Goal: Task Accomplishment & Management: Complete application form

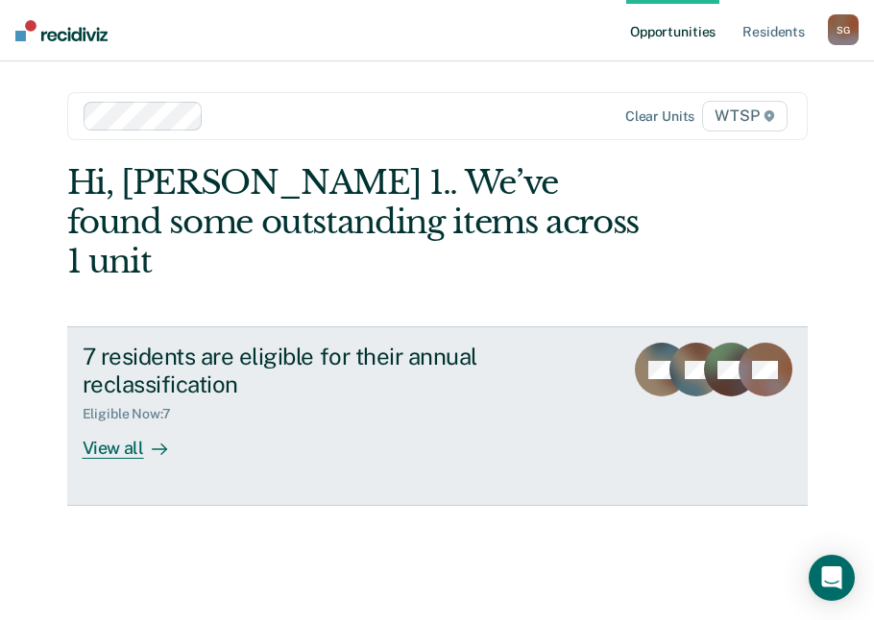
click at [117, 422] on link "7 residents are eligible for their annual reclassification Eligible Now : 7 Vie…" at bounding box center [437, 417] width 740 height 180
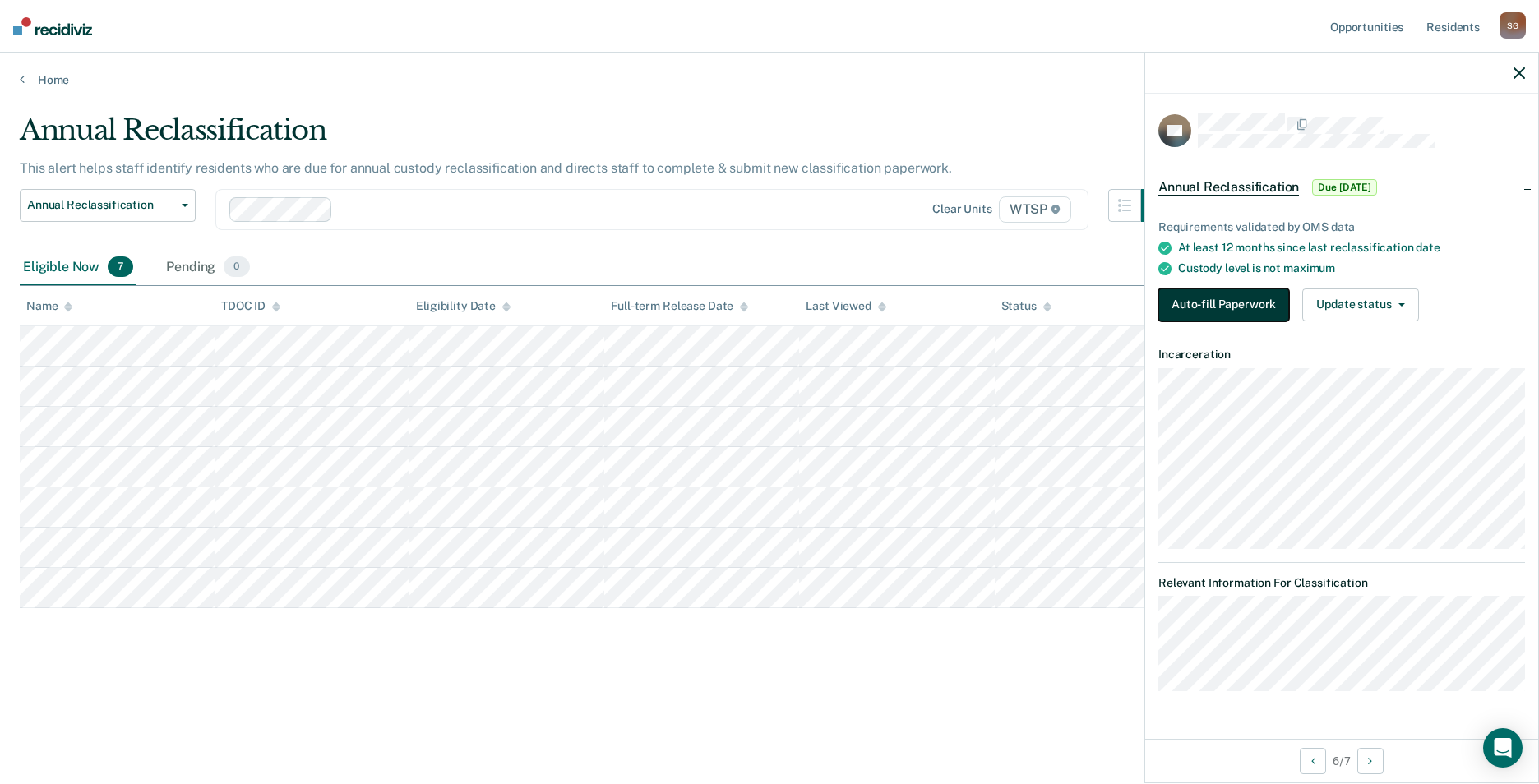
click at [747, 306] on button "Auto-fill Paperwork" at bounding box center [1223, 305] width 131 height 33
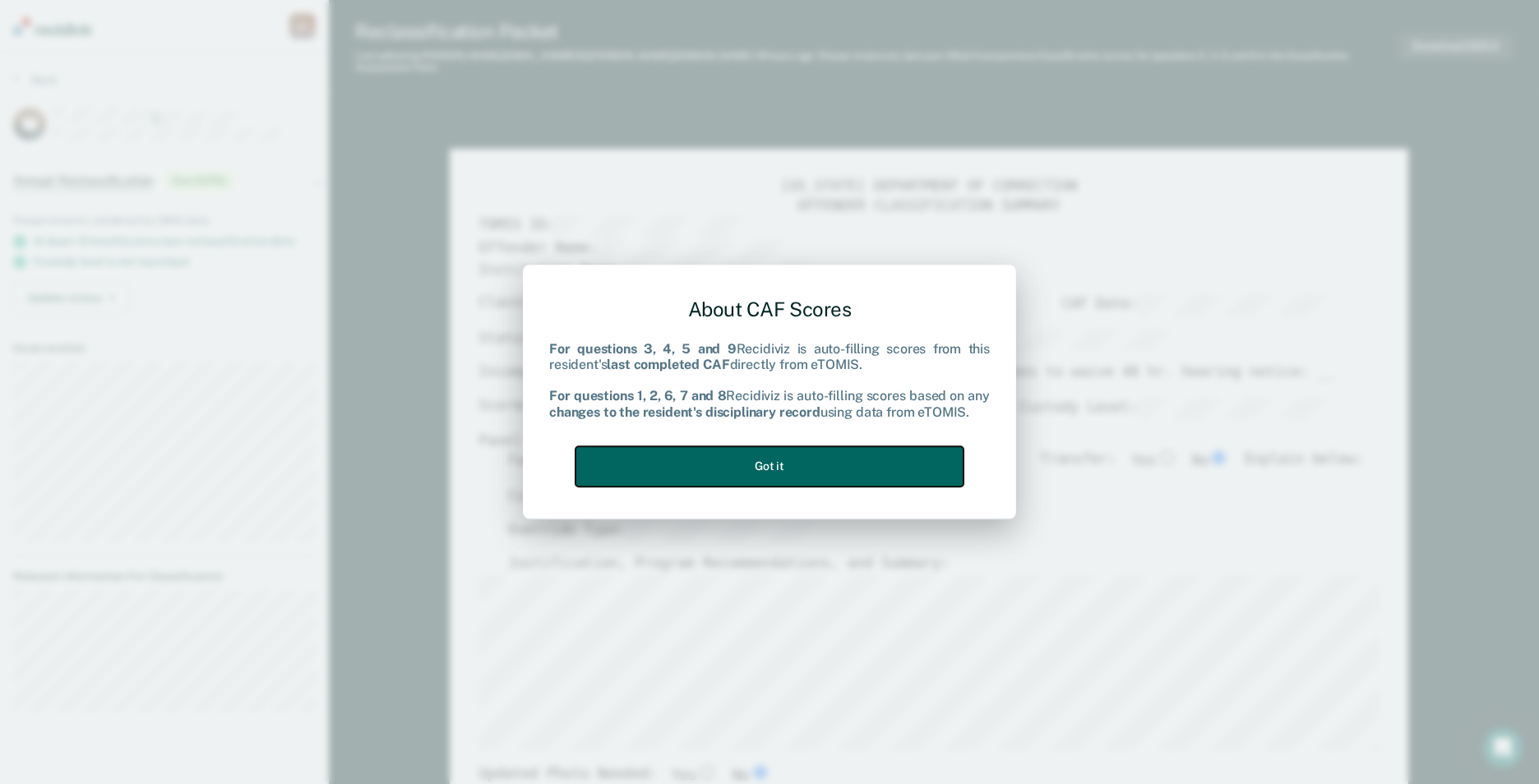
click at [747, 466] on button "Got it" at bounding box center [769, 466] width 388 height 40
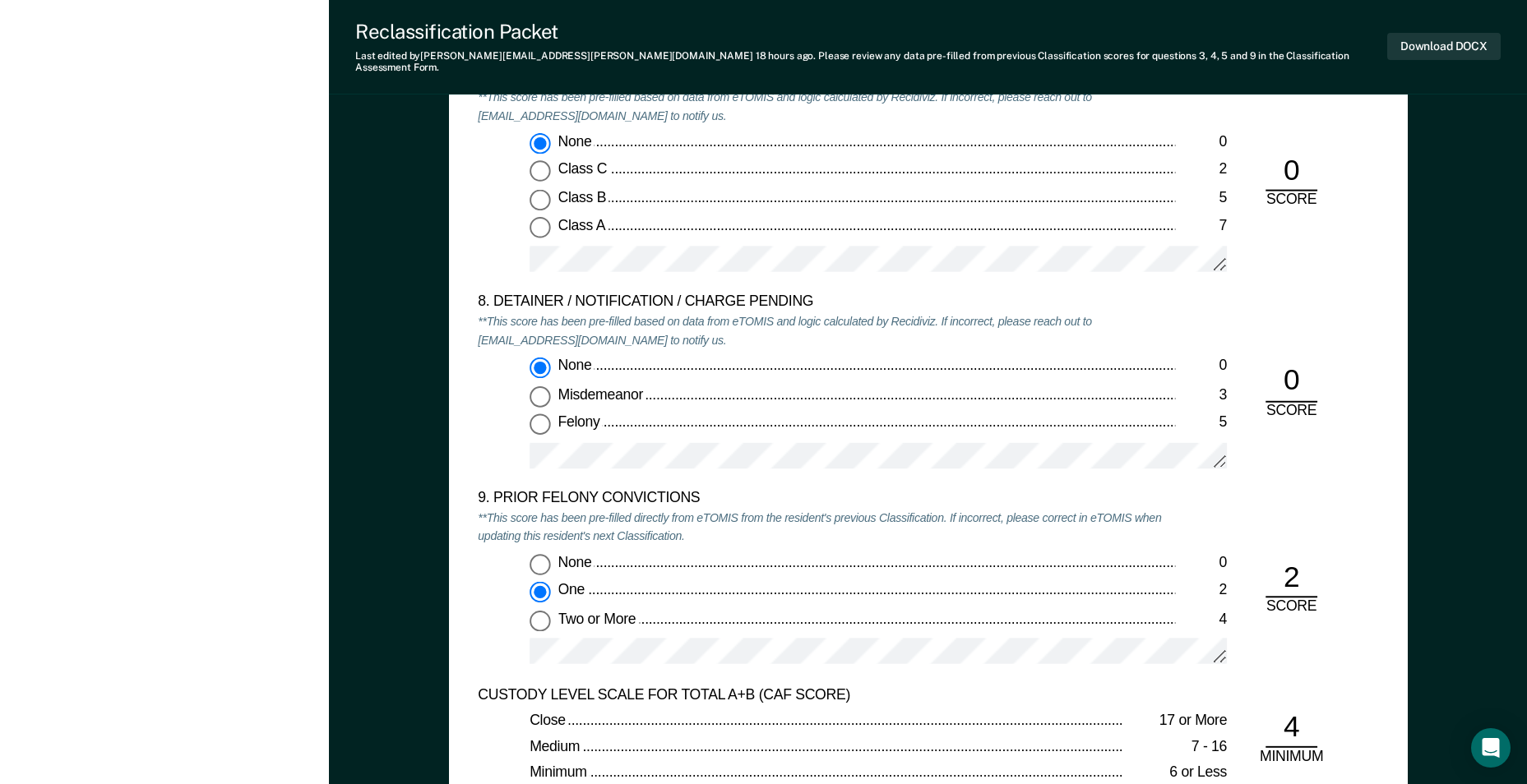
scroll to position [3206, 0]
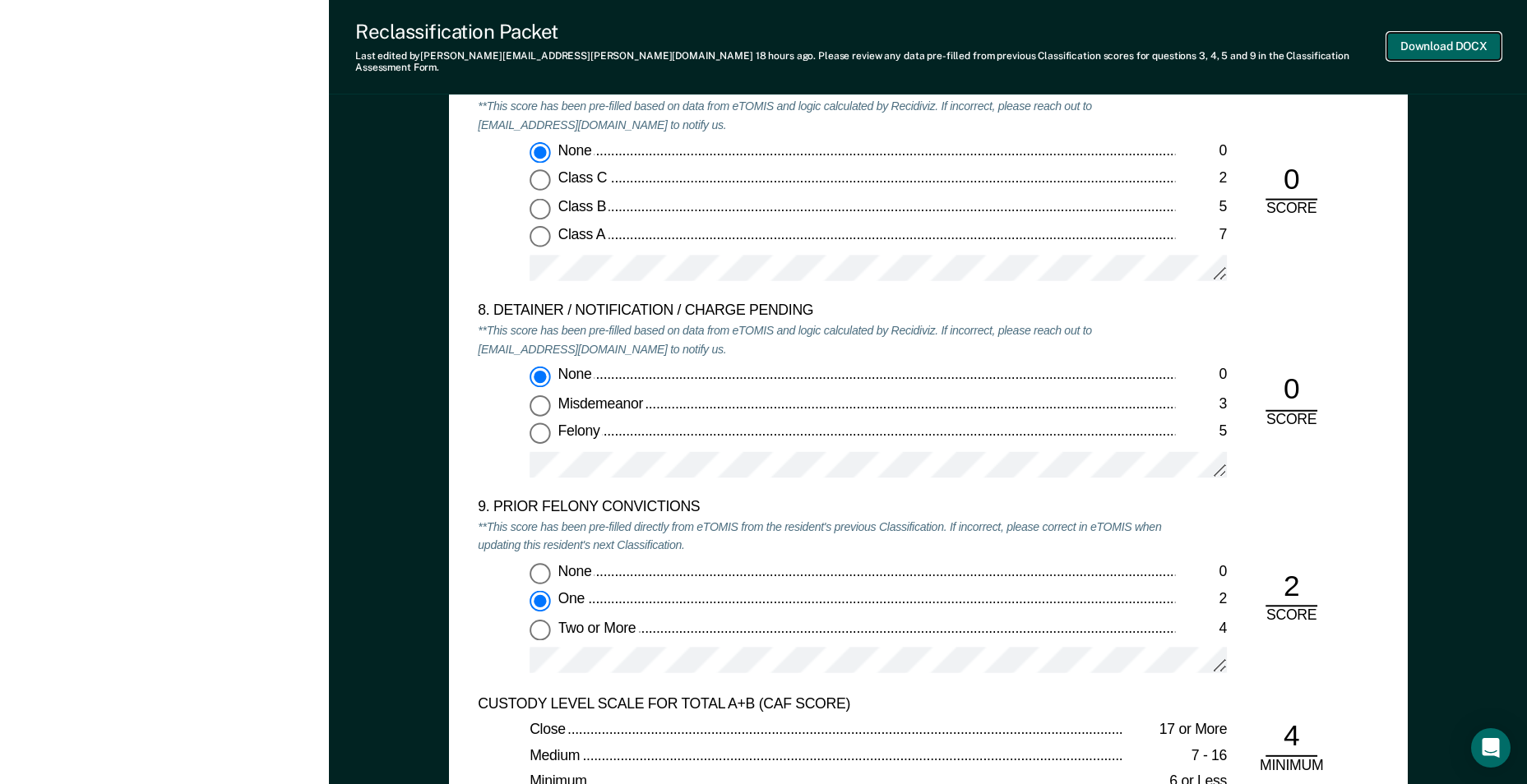
click at [748, 40] on button "Download DOCX" at bounding box center [1444, 46] width 114 height 27
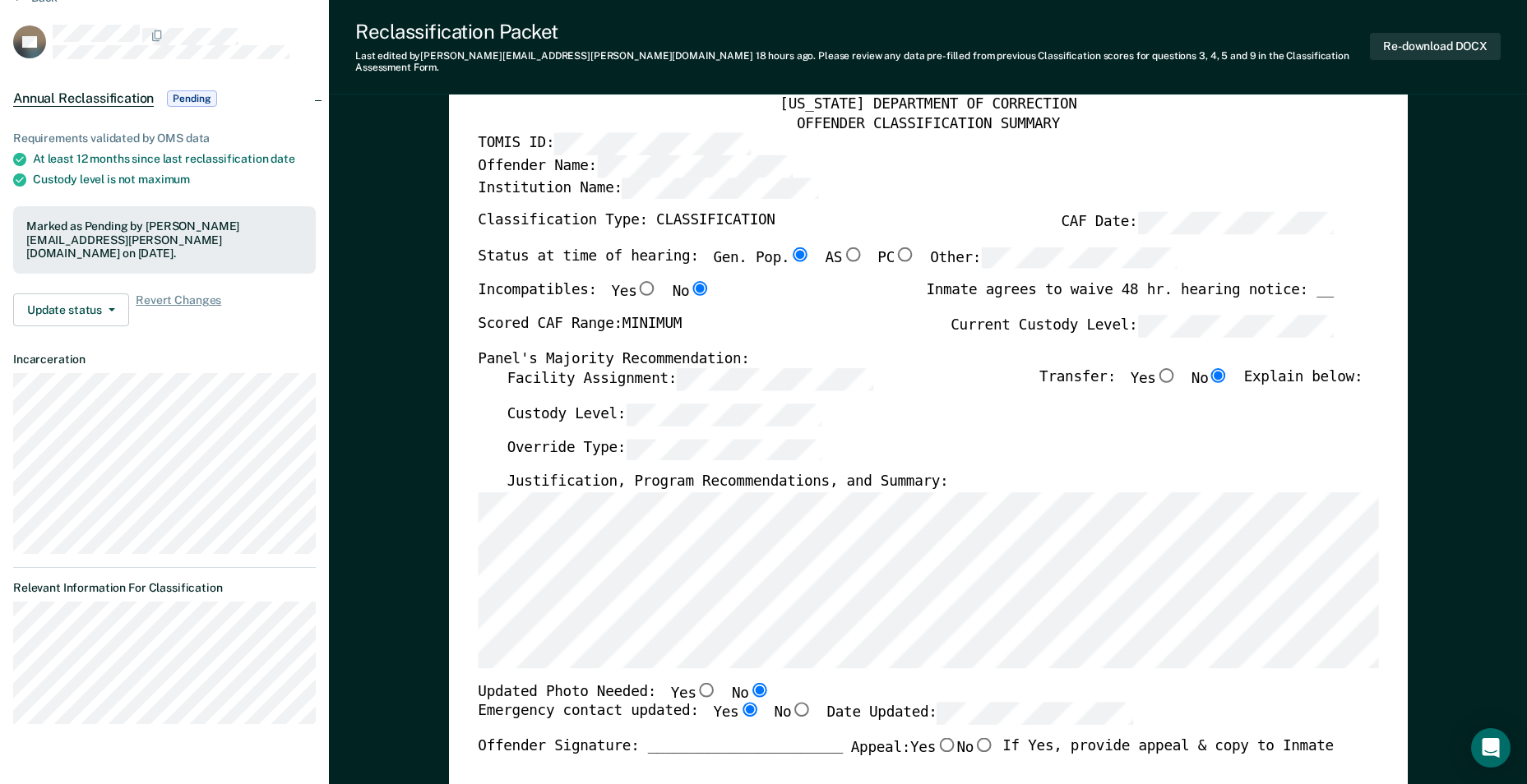
scroll to position [0, 0]
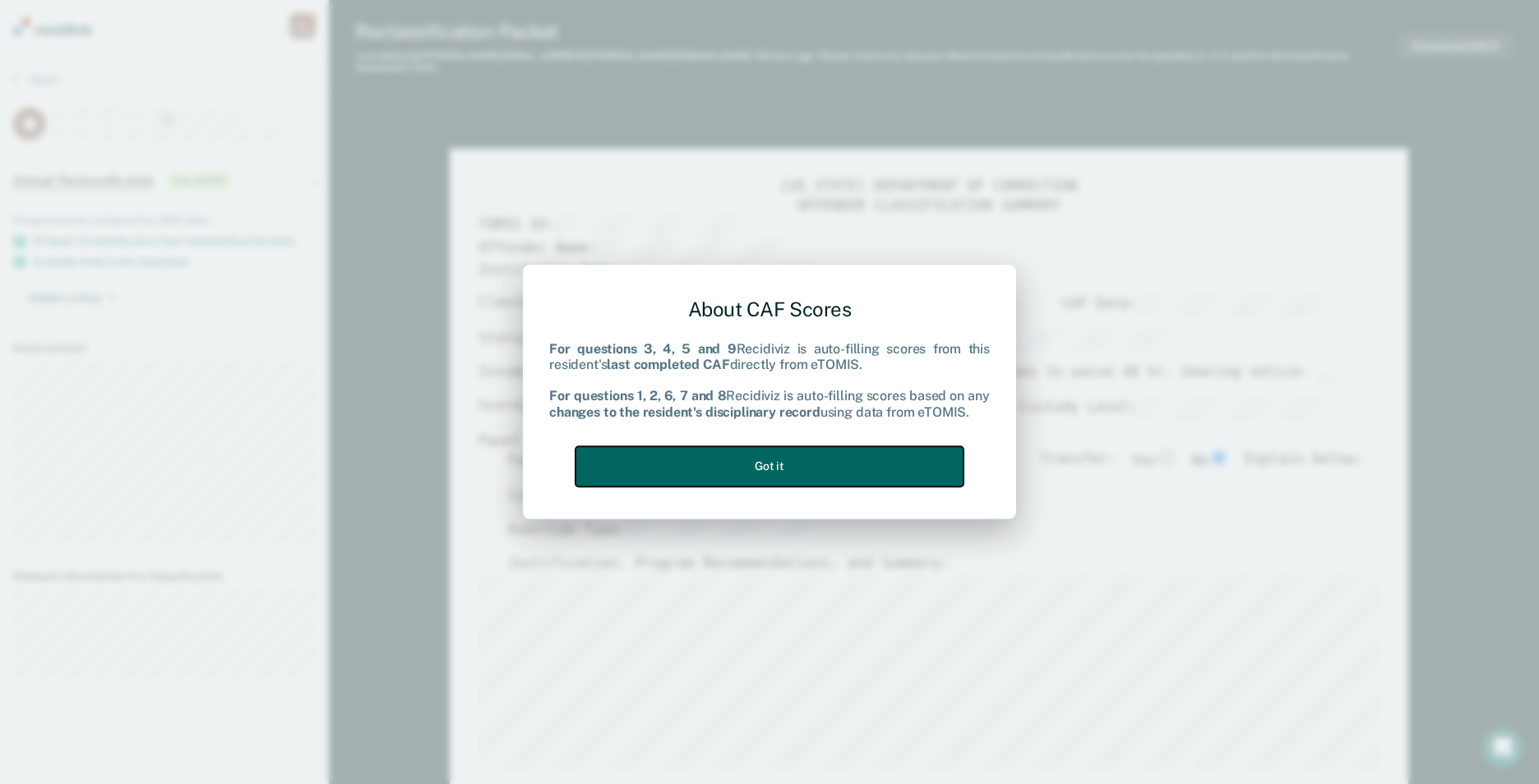
click at [747, 472] on button "Got it" at bounding box center [769, 466] width 388 height 40
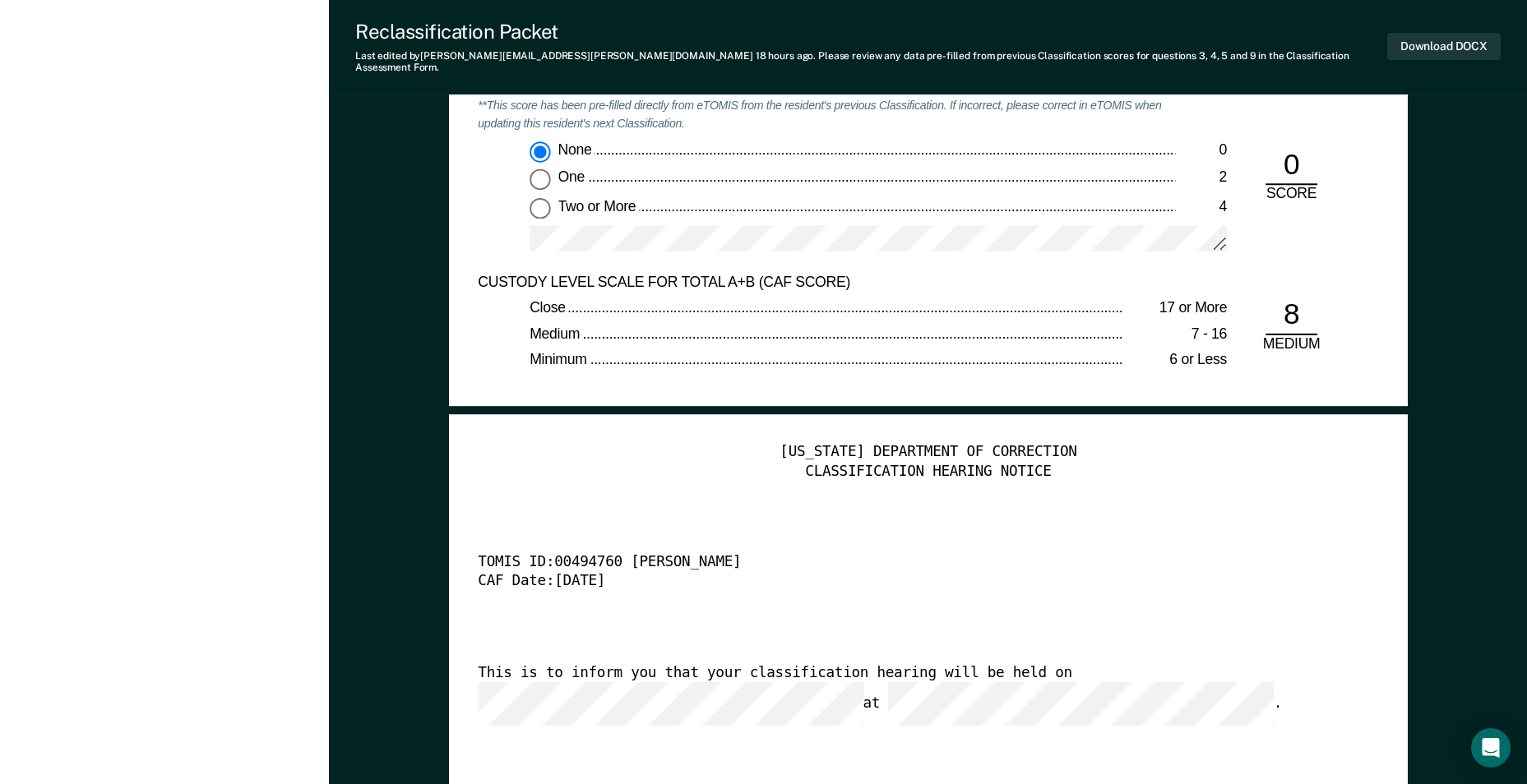
scroll to position [3288, 0]
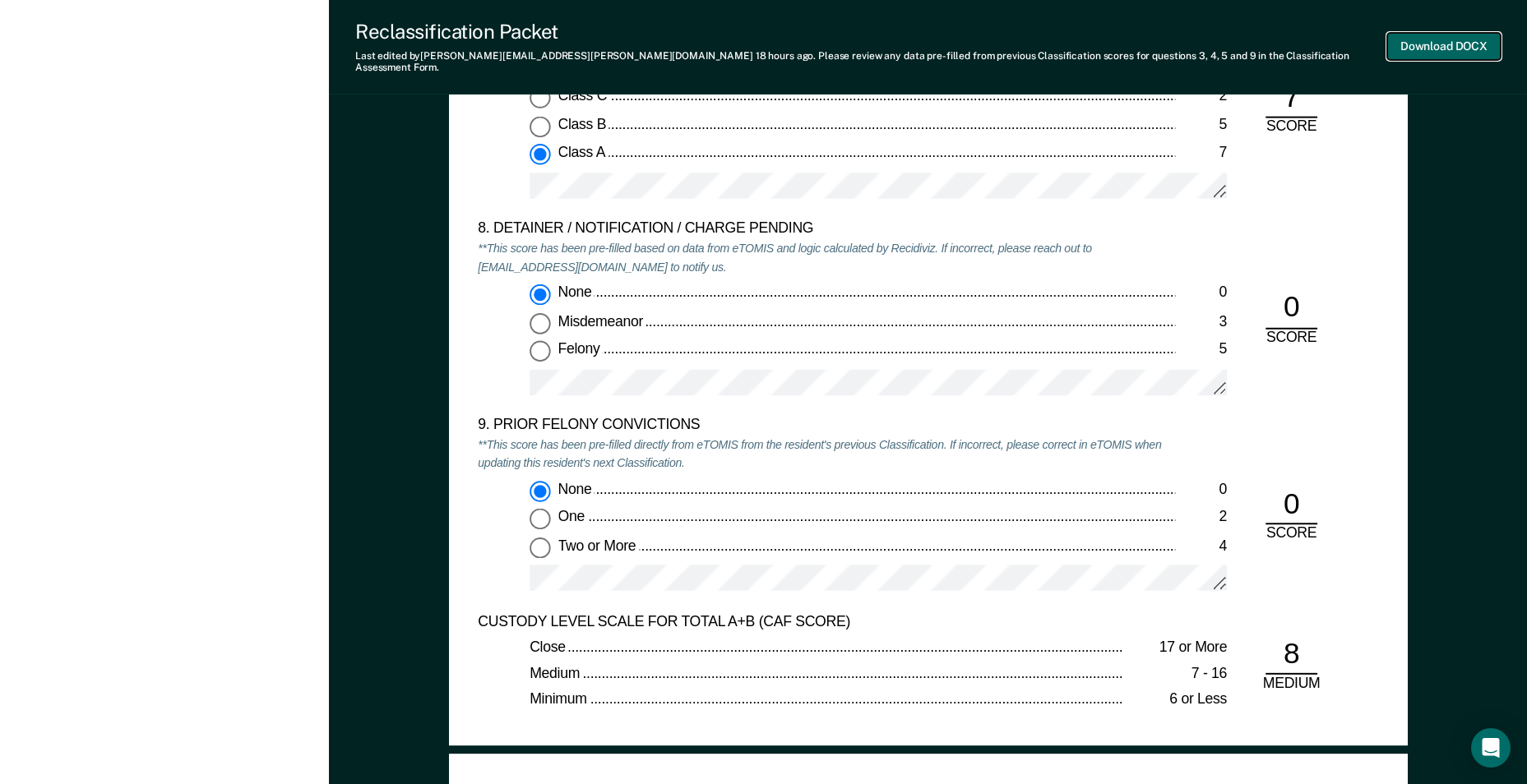
click at [748, 35] on button "Download DOCX" at bounding box center [1444, 46] width 114 height 27
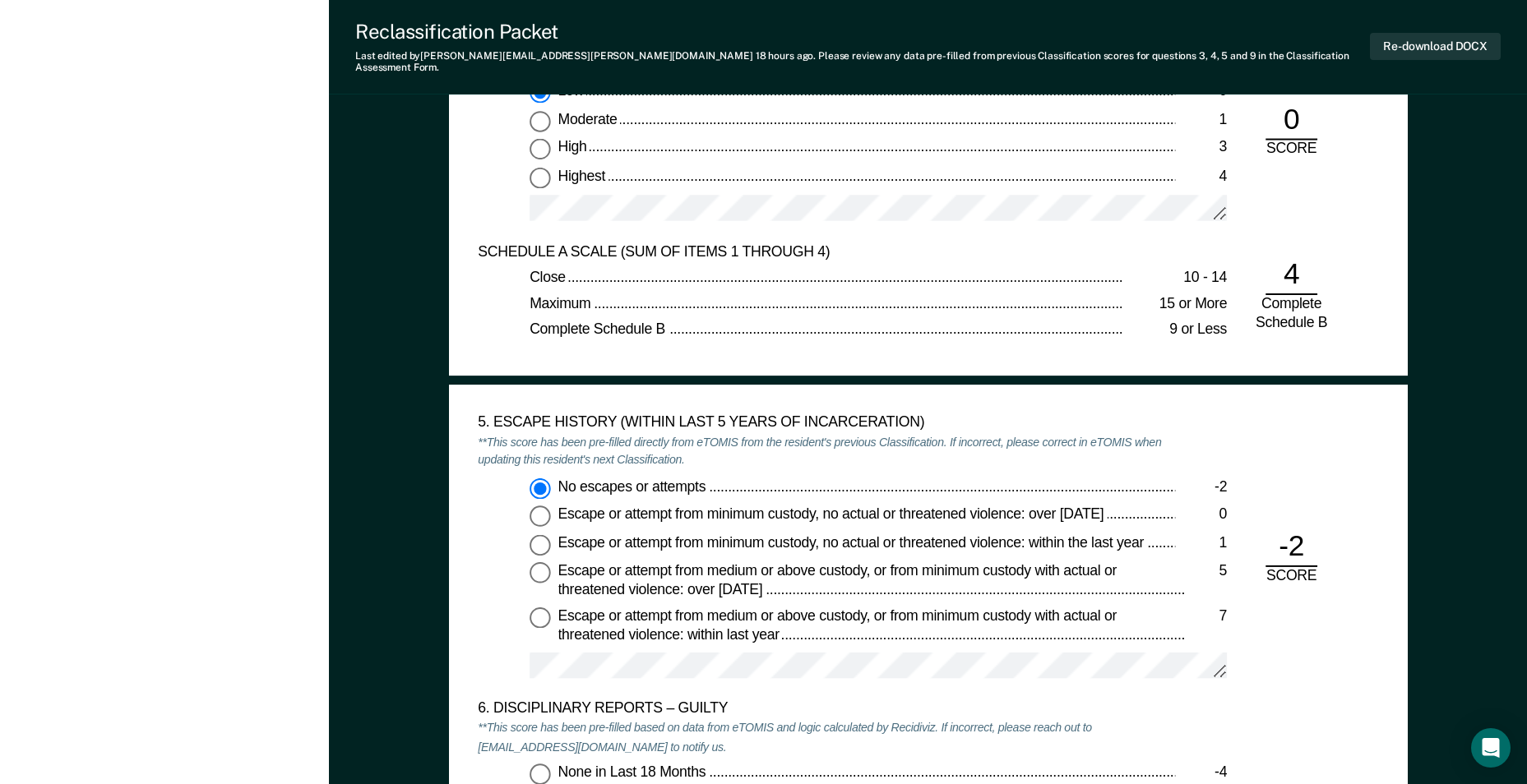
scroll to position [2302, 0]
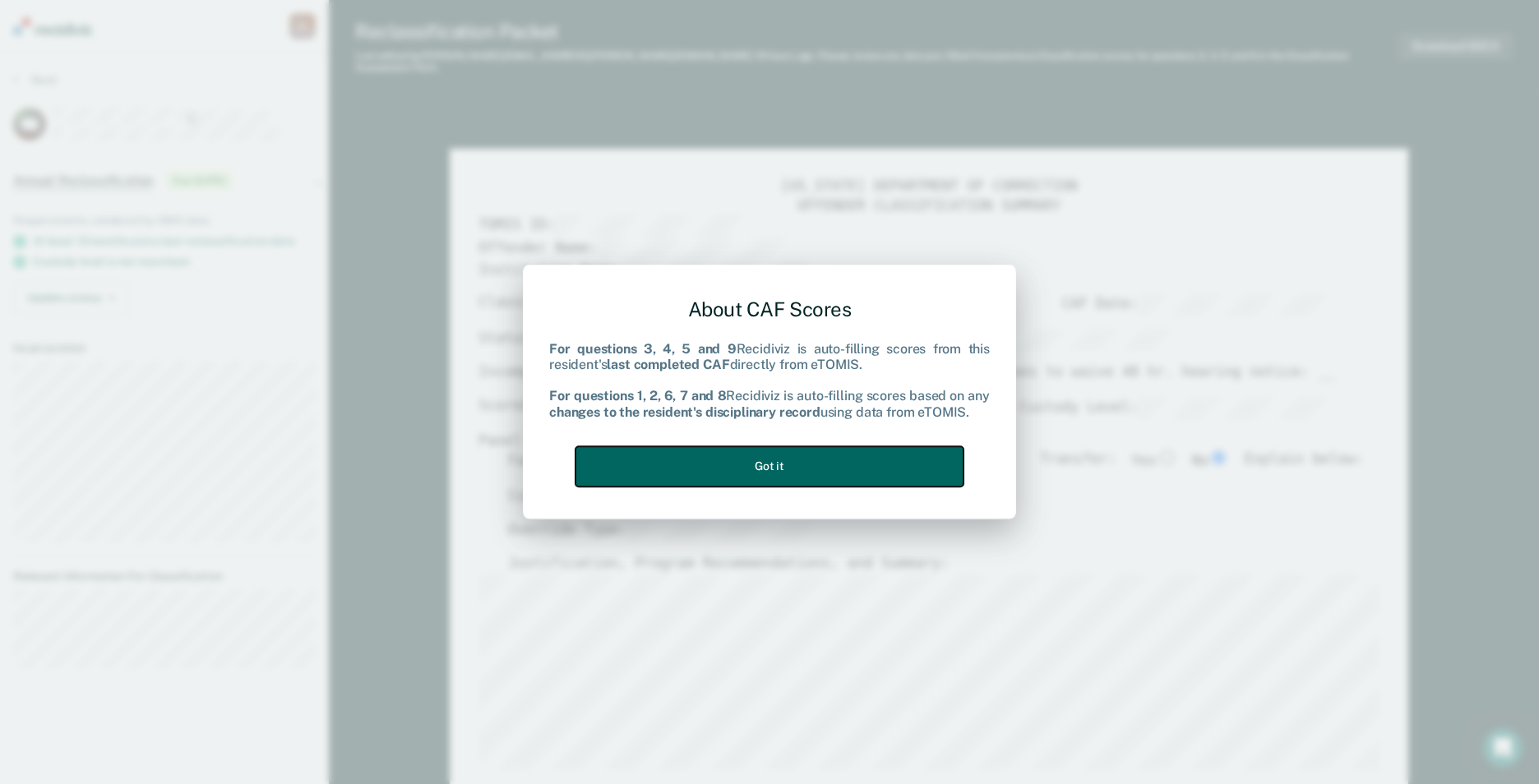
click at [747, 467] on button "Got it" at bounding box center [769, 466] width 388 height 40
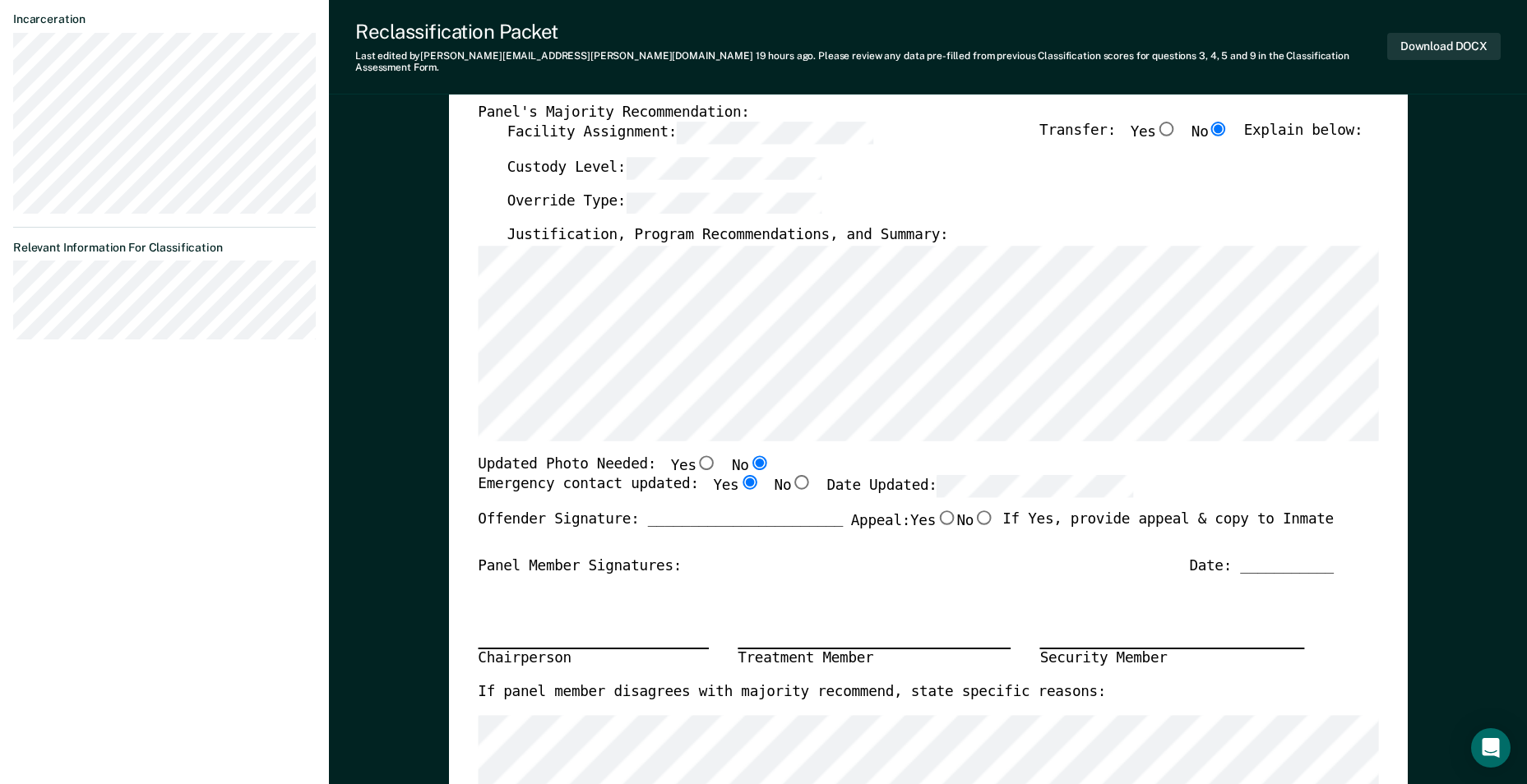
scroll to position [411, 0]
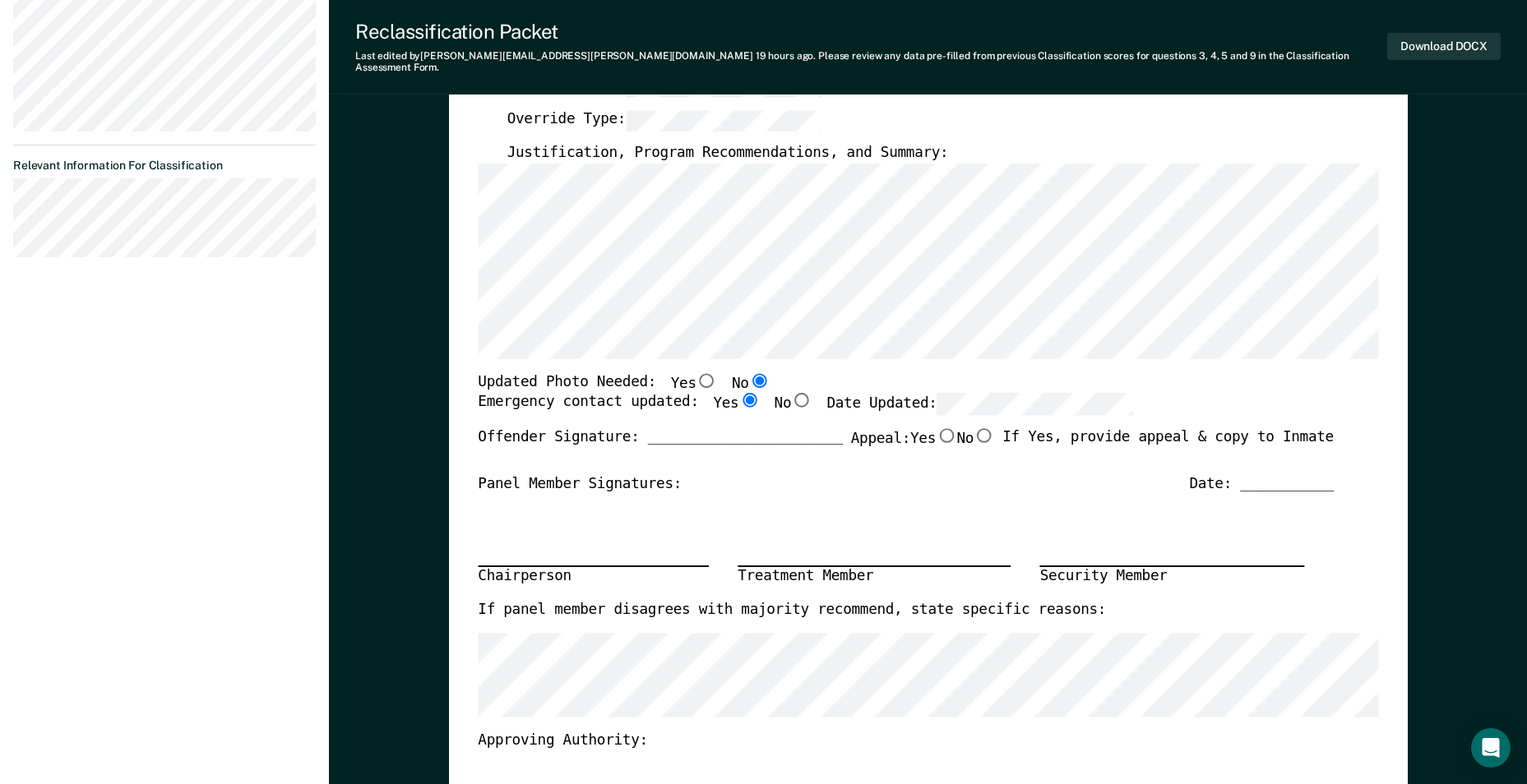
click at [748, 474] on div "Date: ___________" at bounding box center [1262, 484] width 145 height 19
drag, startPoint x: 1259, startPoint y: 472, endPoint x: 1130, endPoint y: 504, distance: 132.9
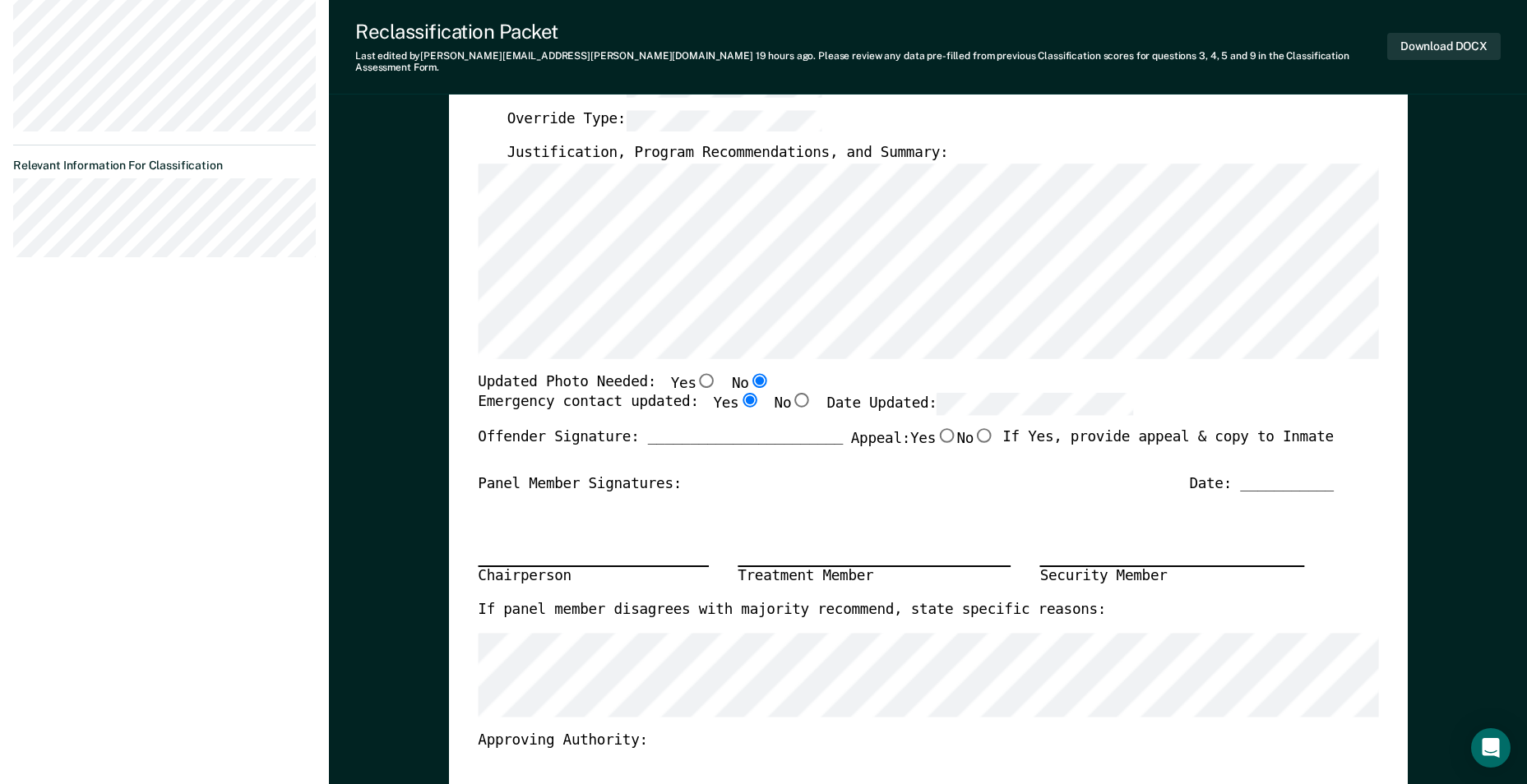
click at [748, 504] on div "Chairperson Treatment Member Security Member" at bounding box center [906, 547] width 856 height 108
click at [748, 474] on div "Date: ___________" at bounding box center [1262, 484] width 145 height 19
click at [748, 477] on div "Date: ___________" at bounding box center [1262, 484] width 145 height 19
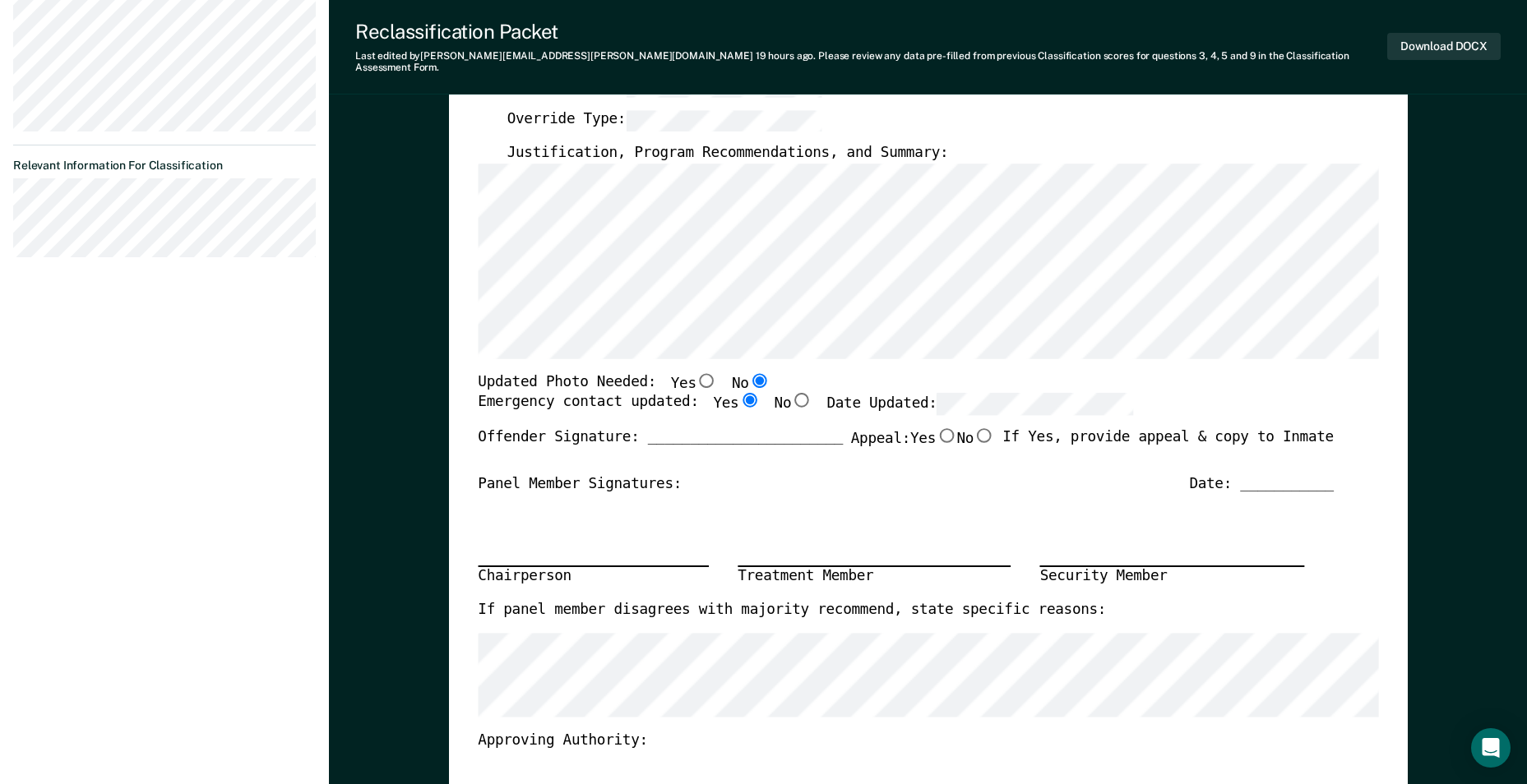
click at [748, 502] on div "Chairperson Treatment Member Security Member" at bounding box center [906, 547] width 856 height 108
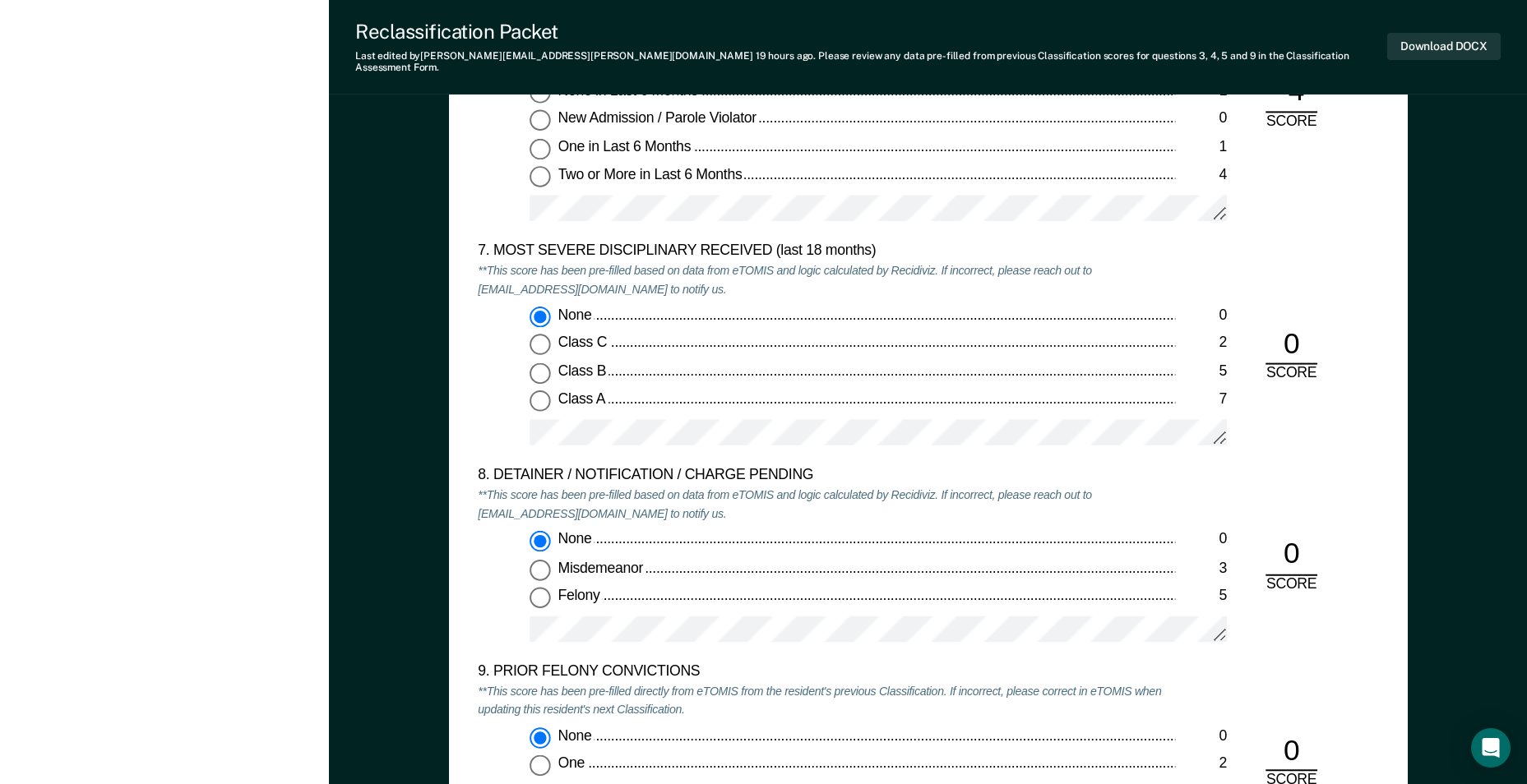
scroll to position [0, 0]
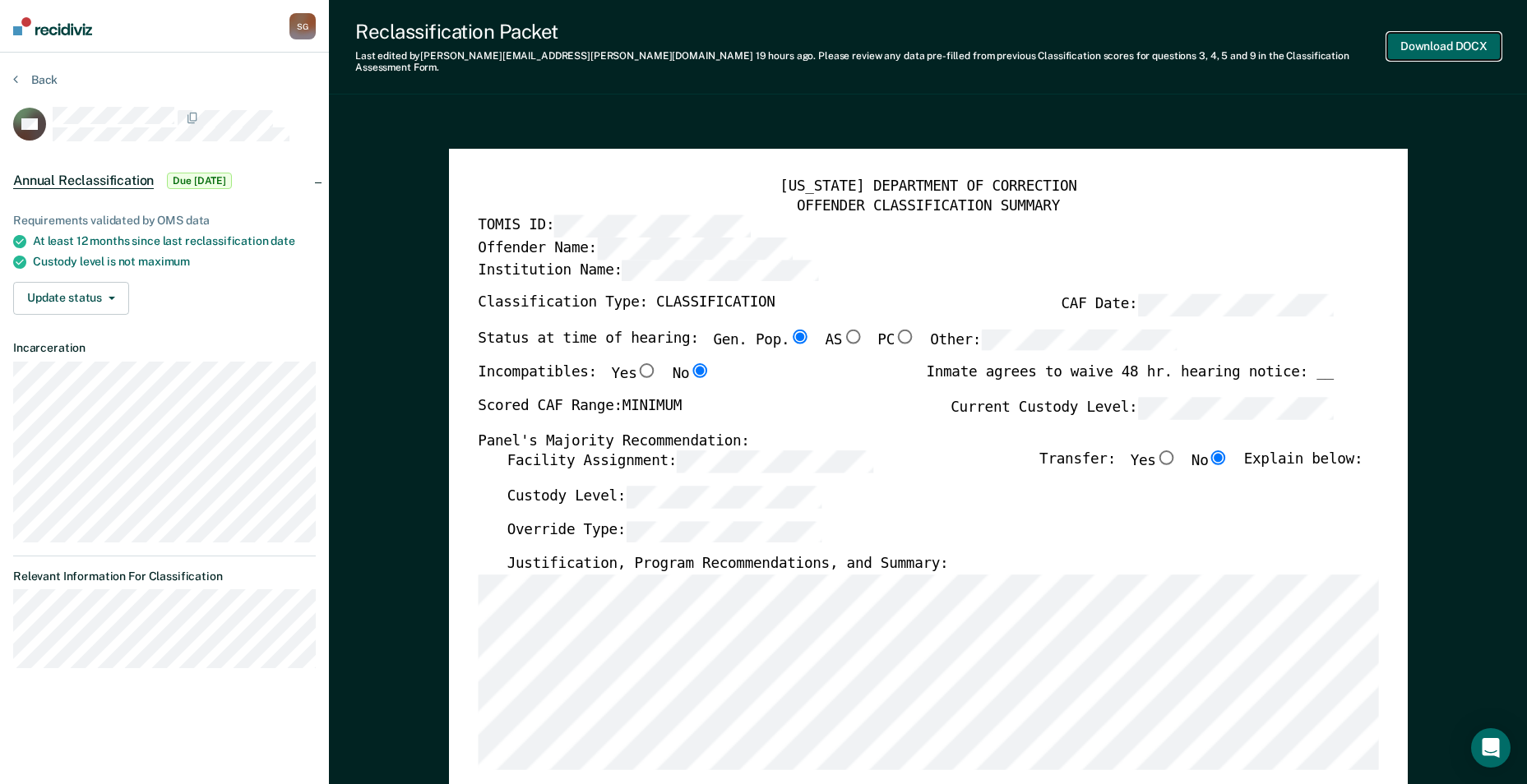
click at [748, 38] on button "Download DOCX" at bounding box center [1444, 46] width 114 height 27
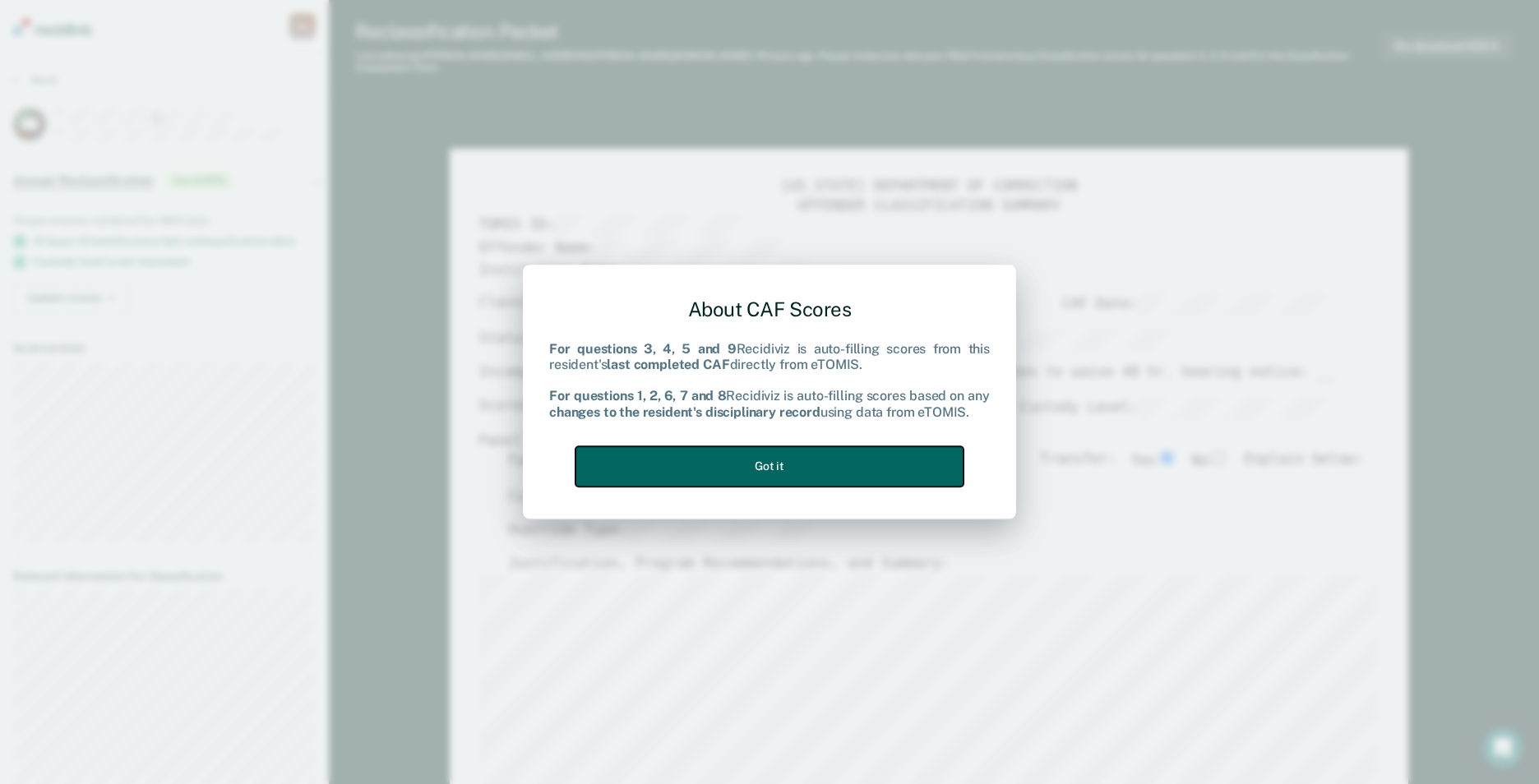
click at [747, 474] on button "Got it" at bounding box center [769, 466] width 388 height 40
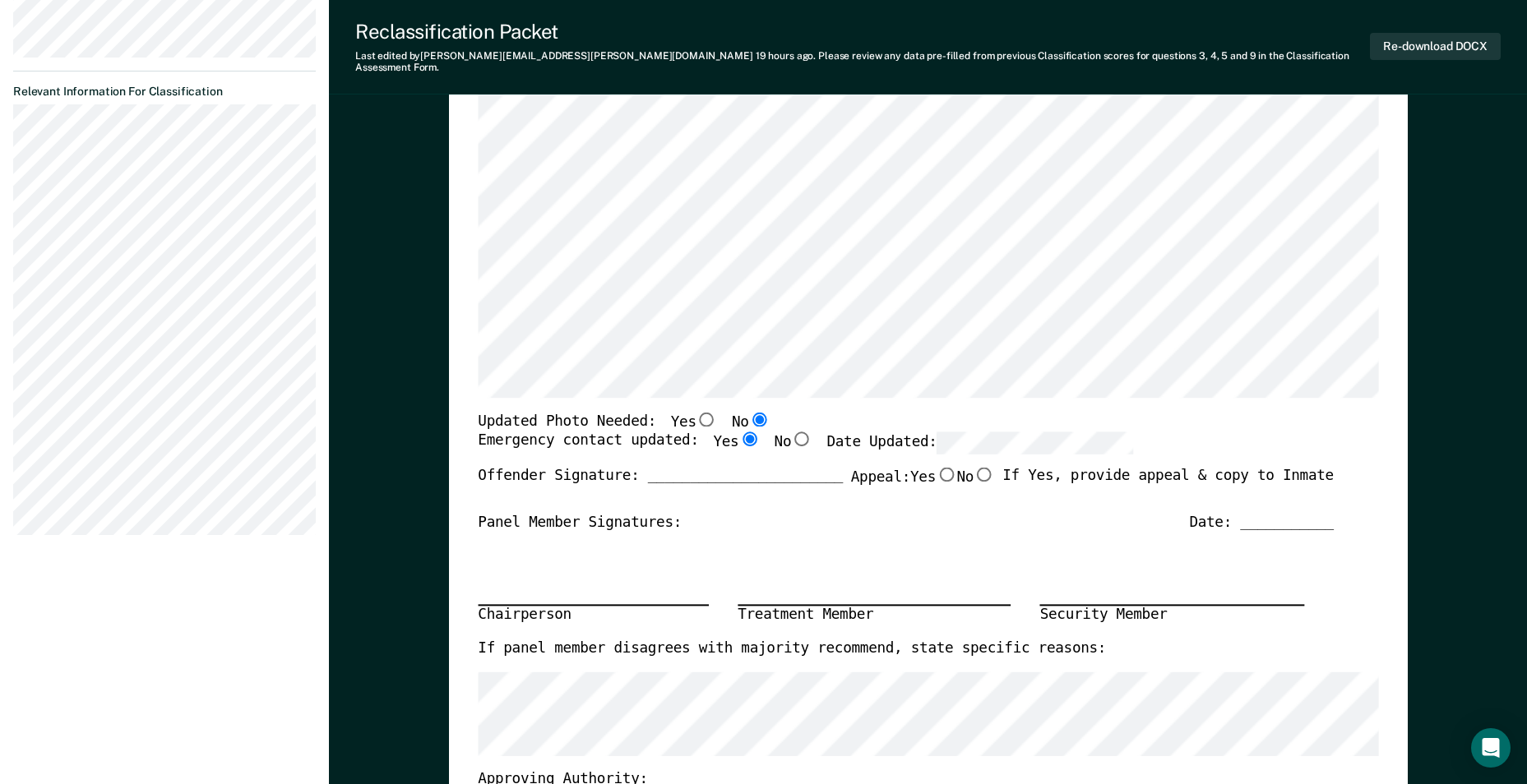
scroll to position [493, 0]
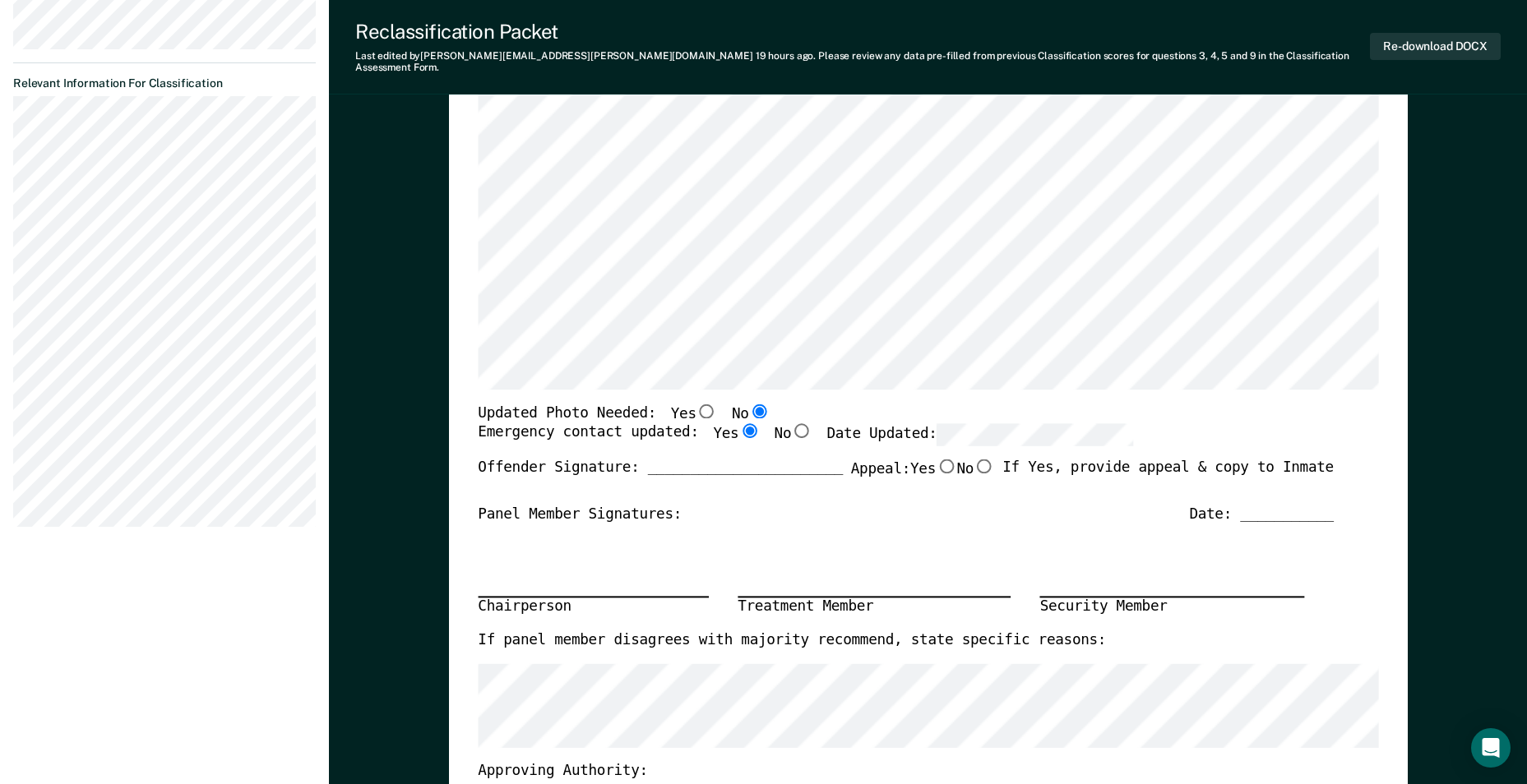
click at [748, 506] on div "Date: ___________" at bounding box center [1262, 515] width 145 height 19
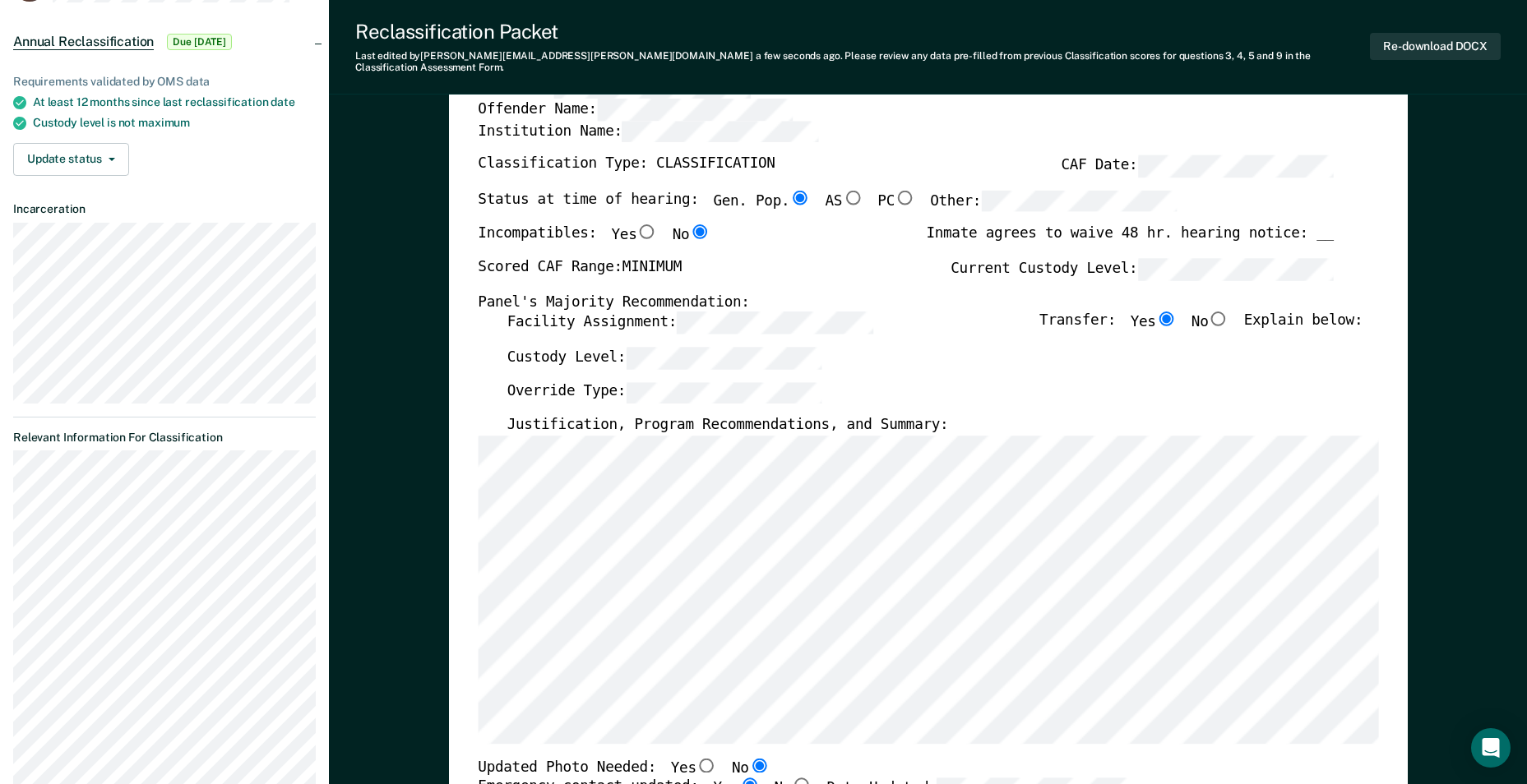
scroll to position [0, 0]
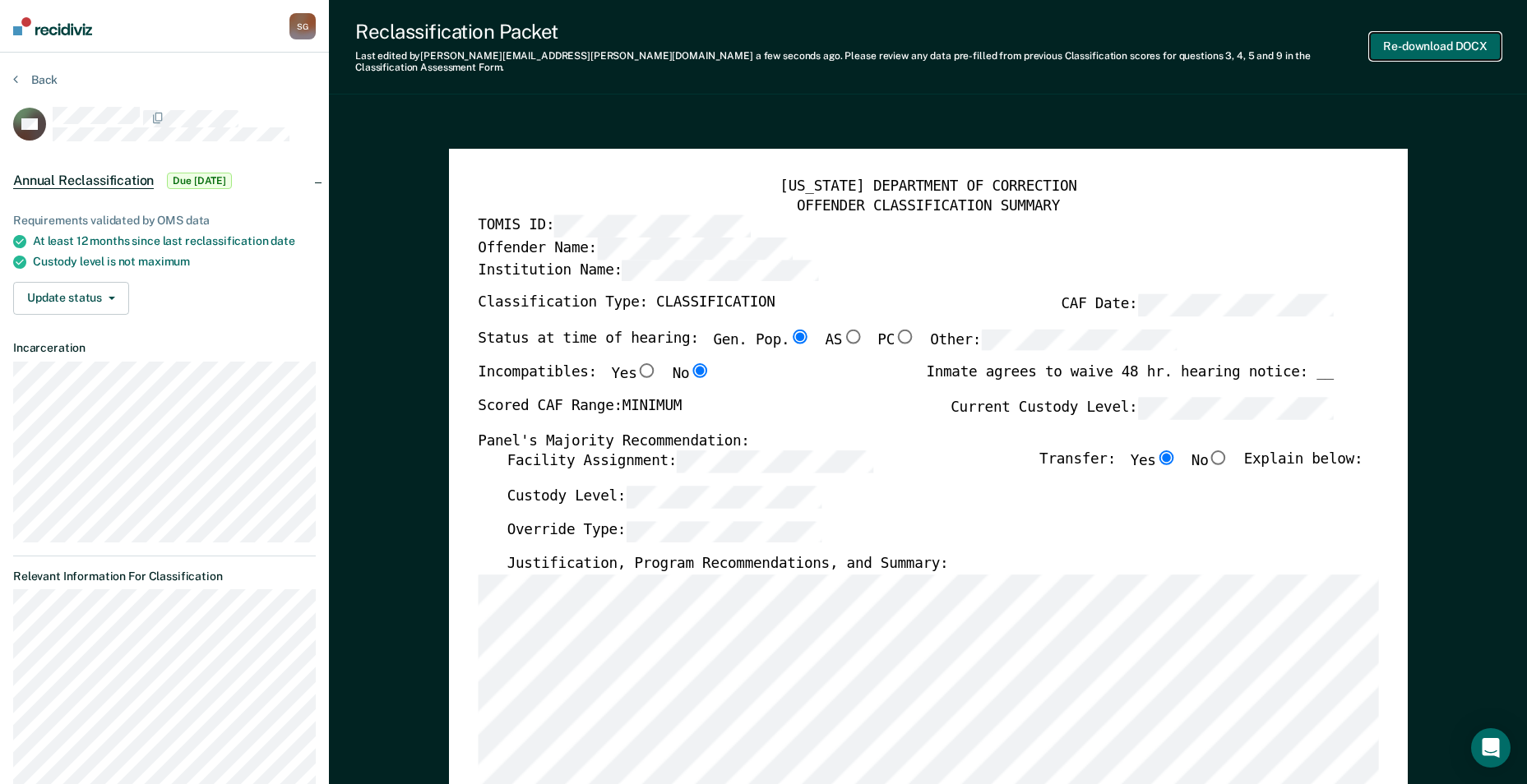
click at [748, 33] on button "Re-download DOCX" at bounding box center [1435, 46] width 131 height 27
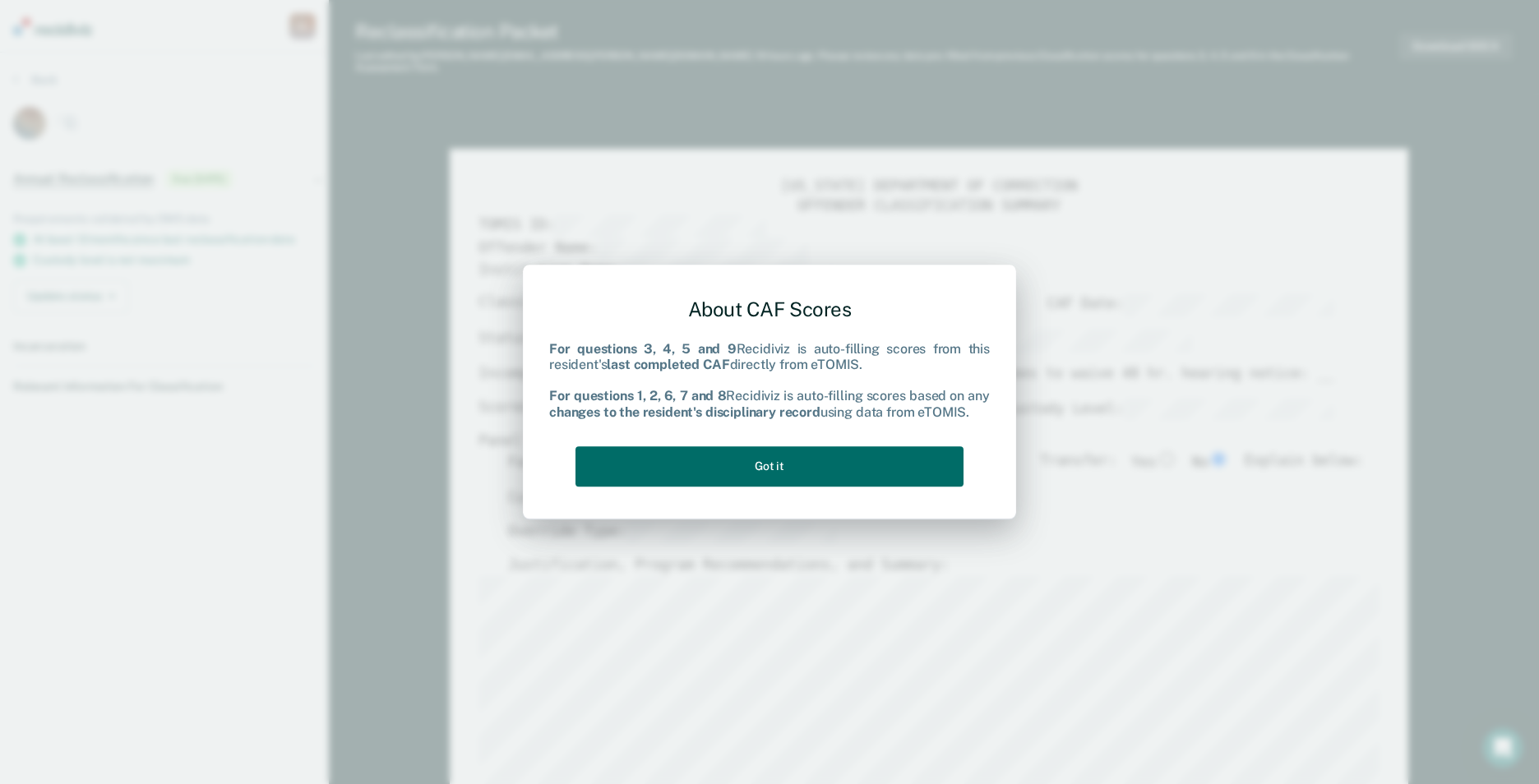
click at [747, 377] on div "About CAF Scores For questions 3, 4, 5 and 9 Recidiviz is auto-filling scores f…" at bounding box center [770, 392] width 1539 height 784
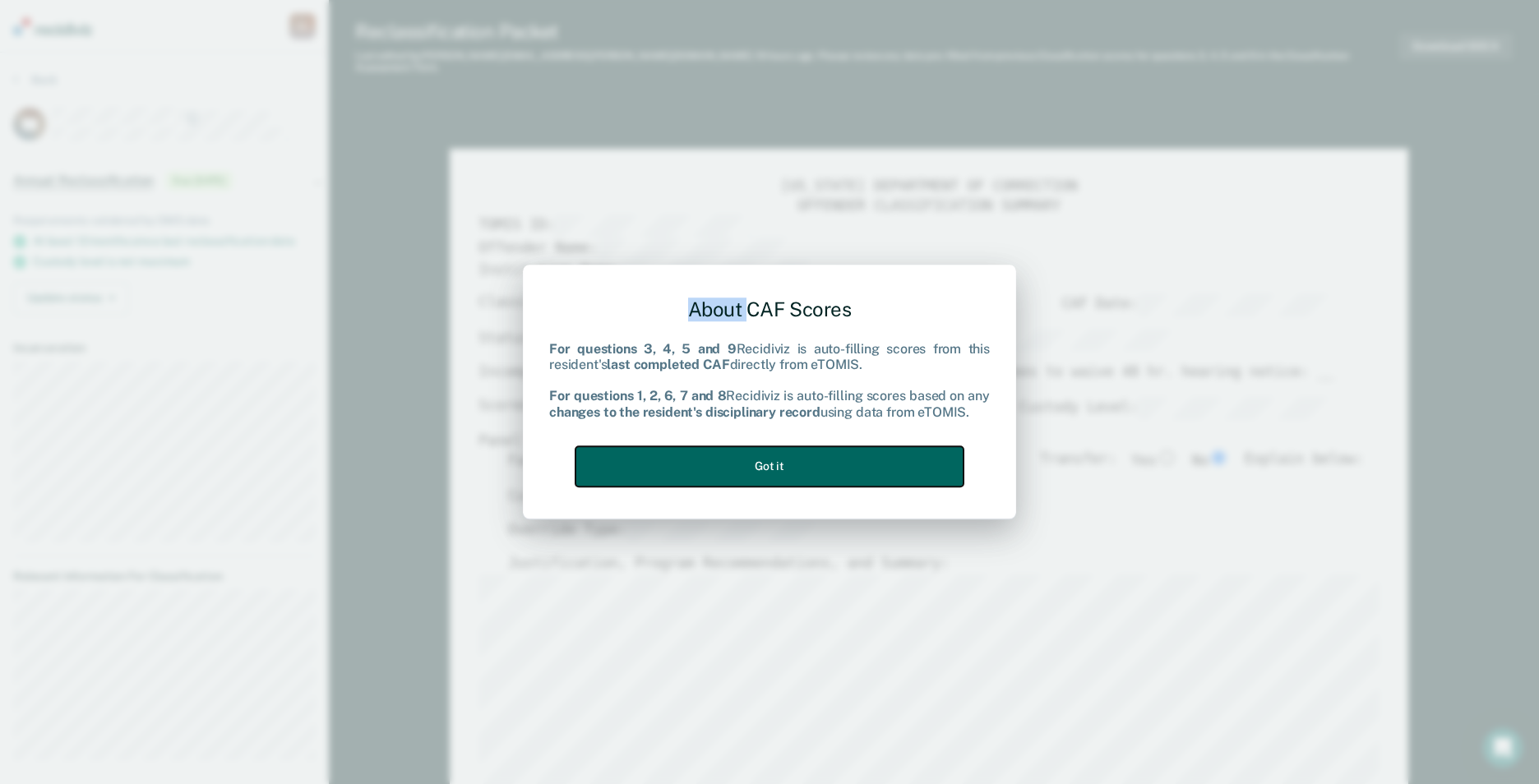
click at [747, 469] on button "Got it" at bounding box center [769, 466] width 388 height 40
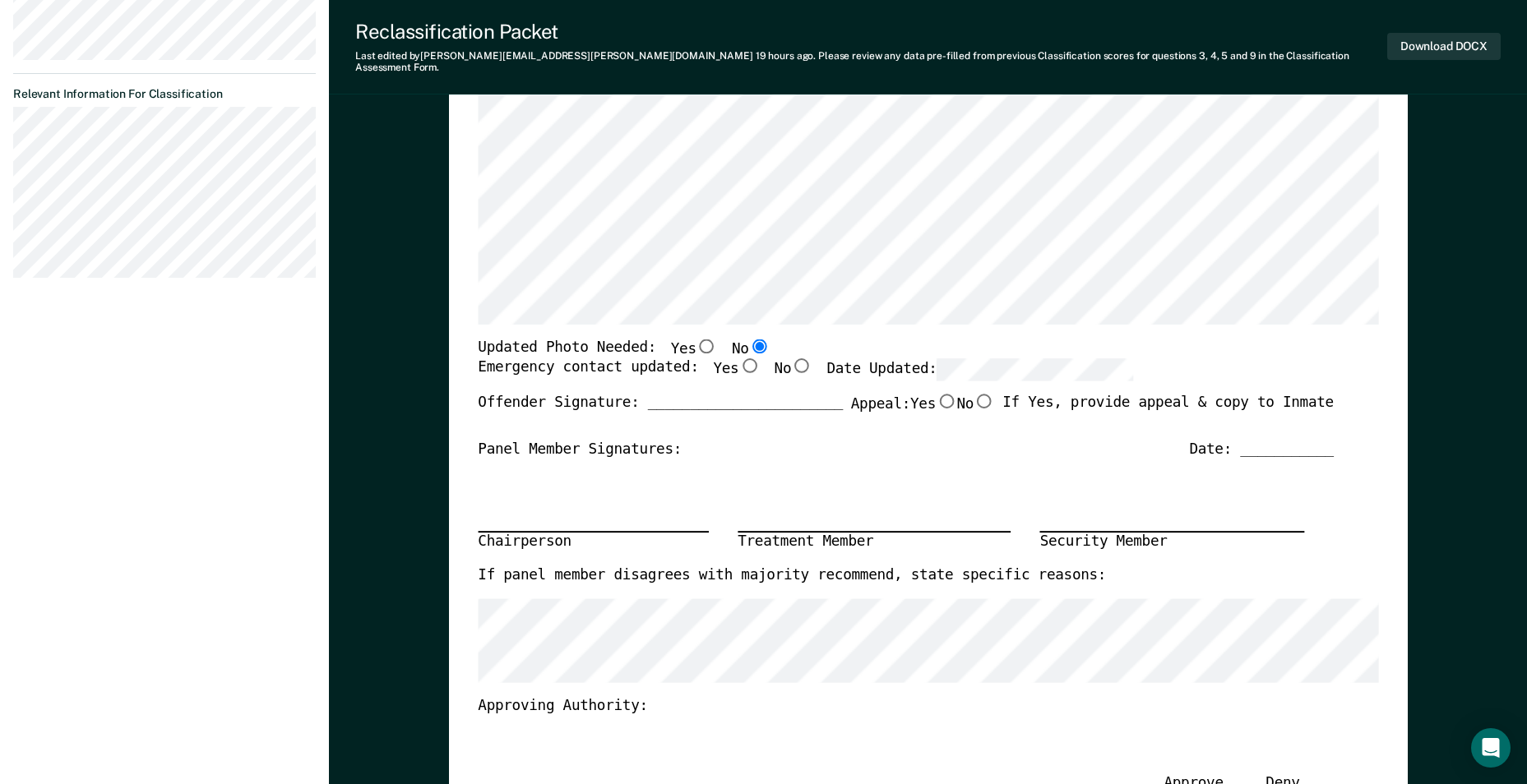
scroll to position [575, 0]
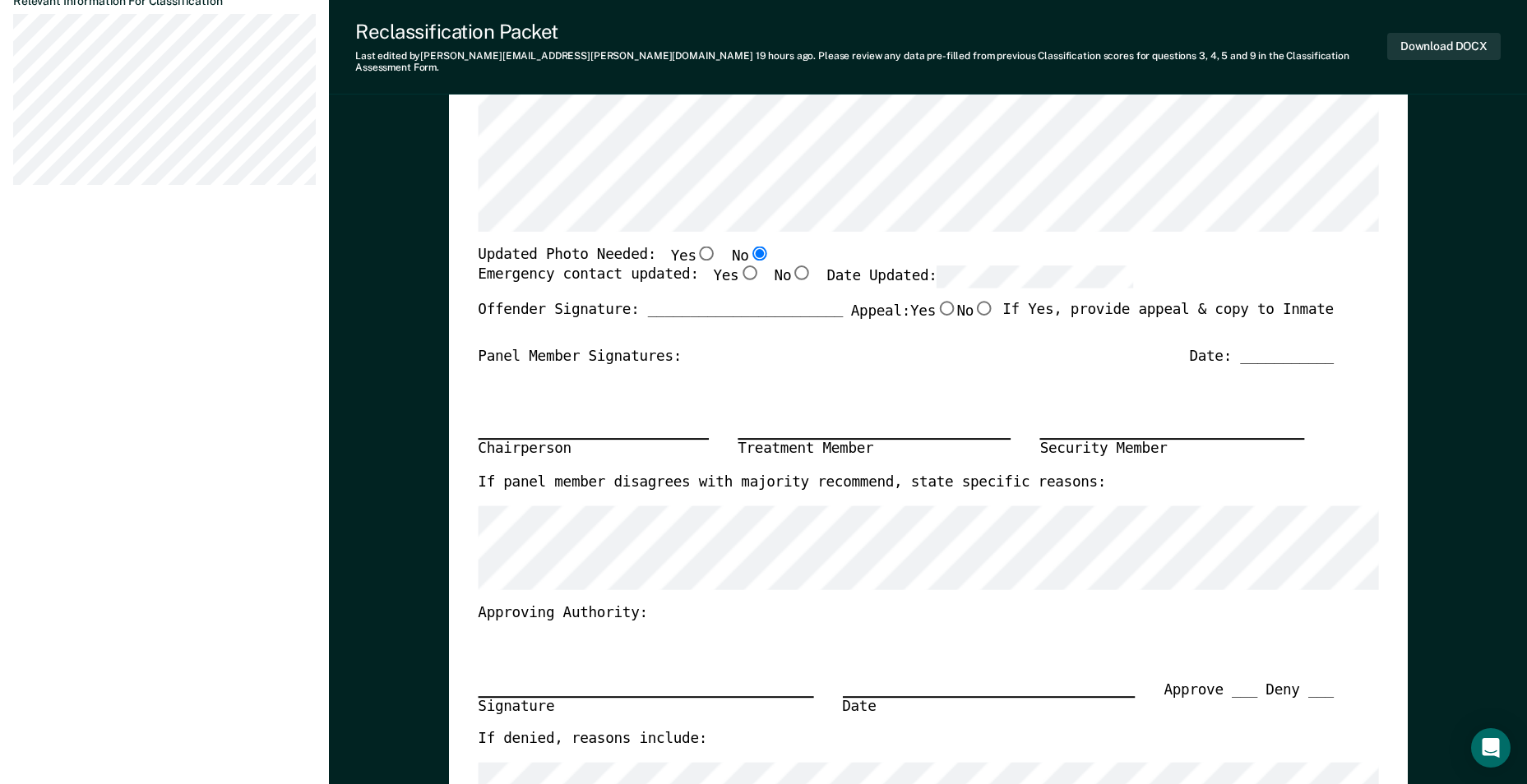
click at [748, 266] on input "No" at bounding box center [802, 273] width 21 height 15
type textarea "x"
radio input "true"
click at [738, 266] on input "Yes" at bounding box center [749, 273] width 21 height 15
type textarea "x"
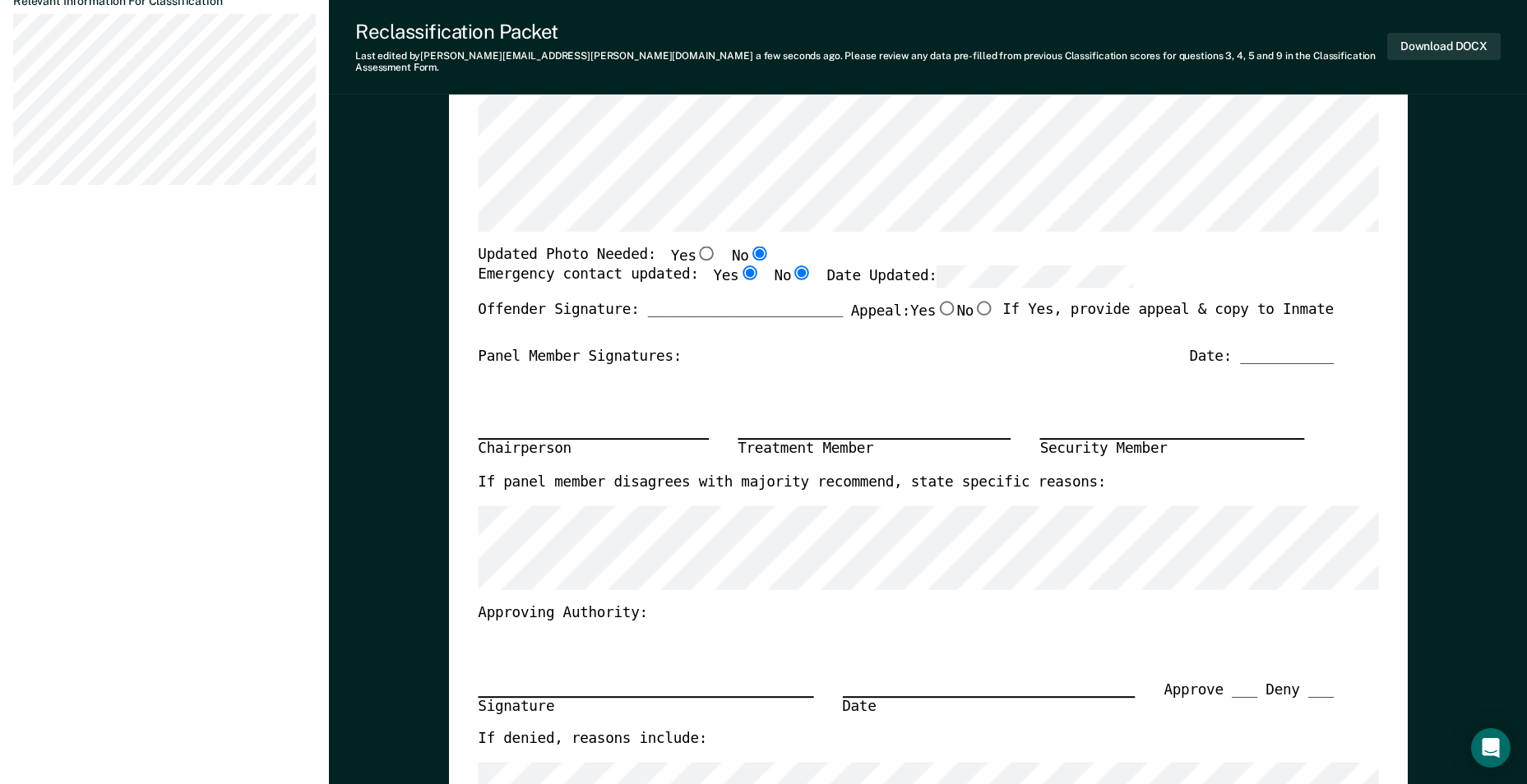
radio input "true"
radio input "false"
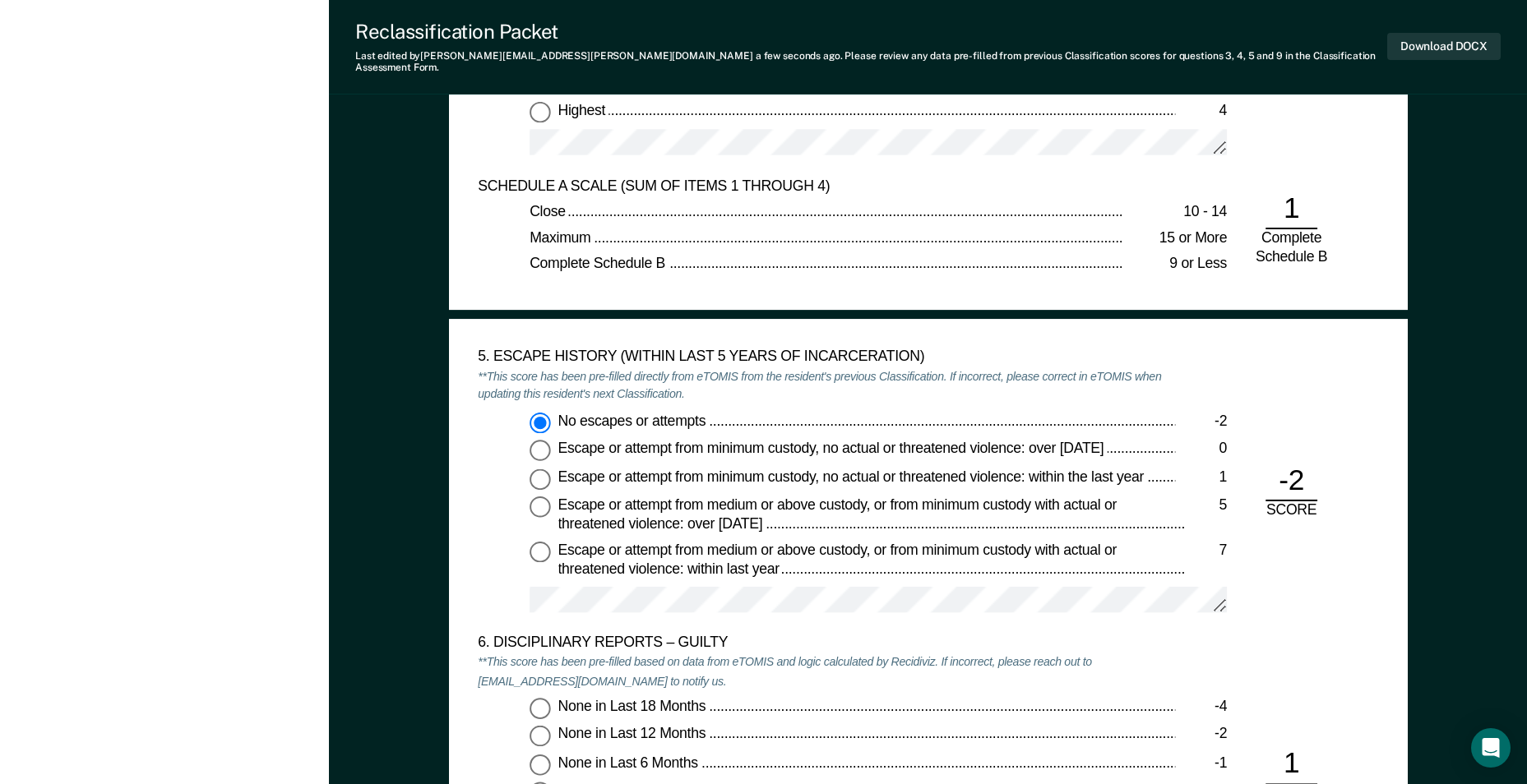
scroll to position [2219, 0]
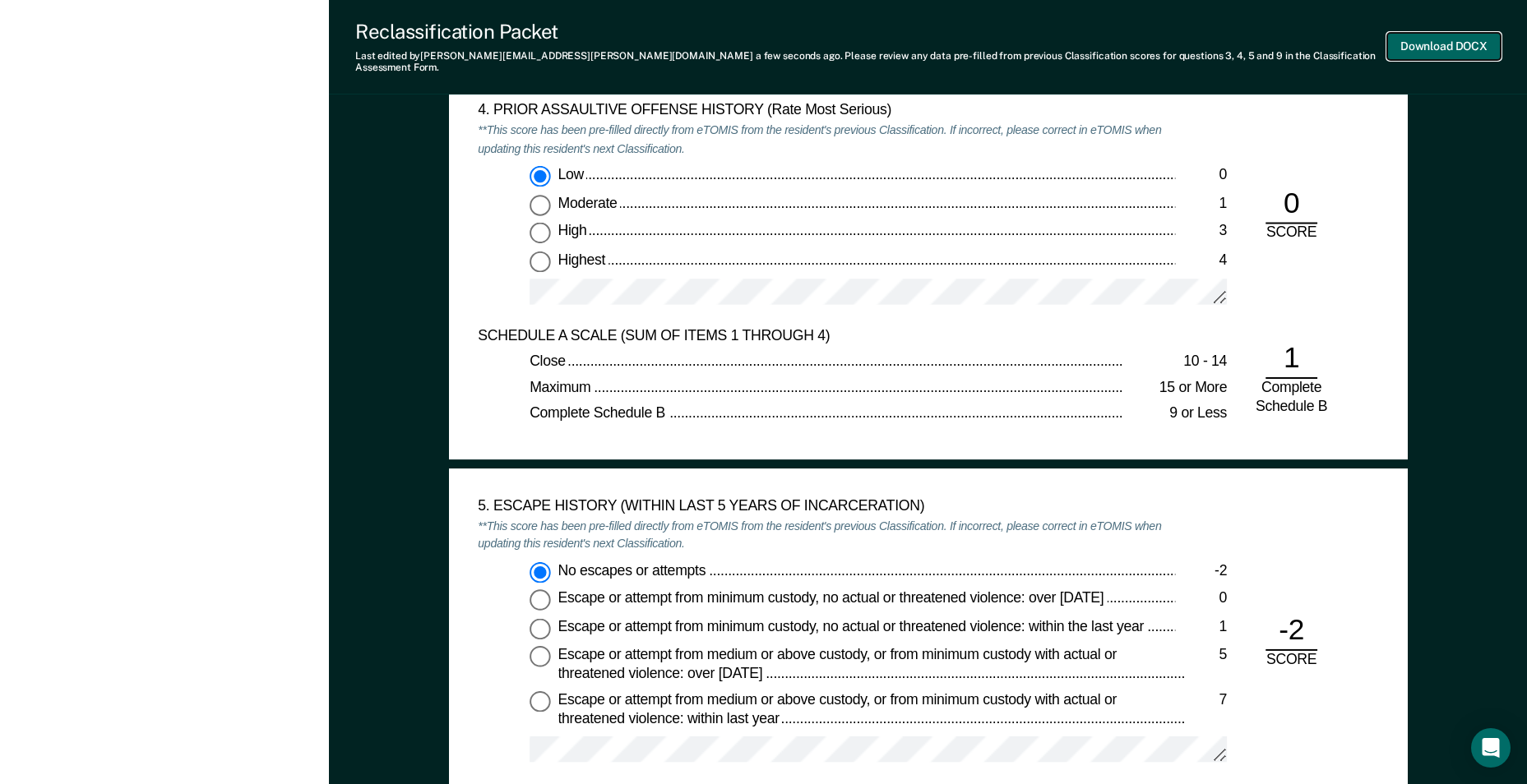
click at [748, 39] on button "Download DOCX" at bounding box center [1444, 46] width 114 height 27
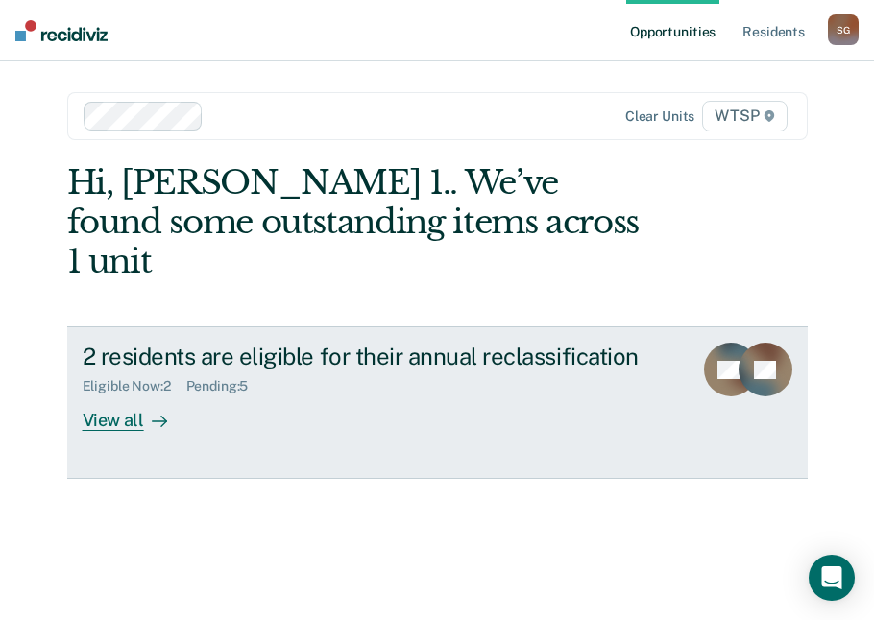
click at [135, 395] on div "View all" at bounding box center [137, 413] width 108 height 37
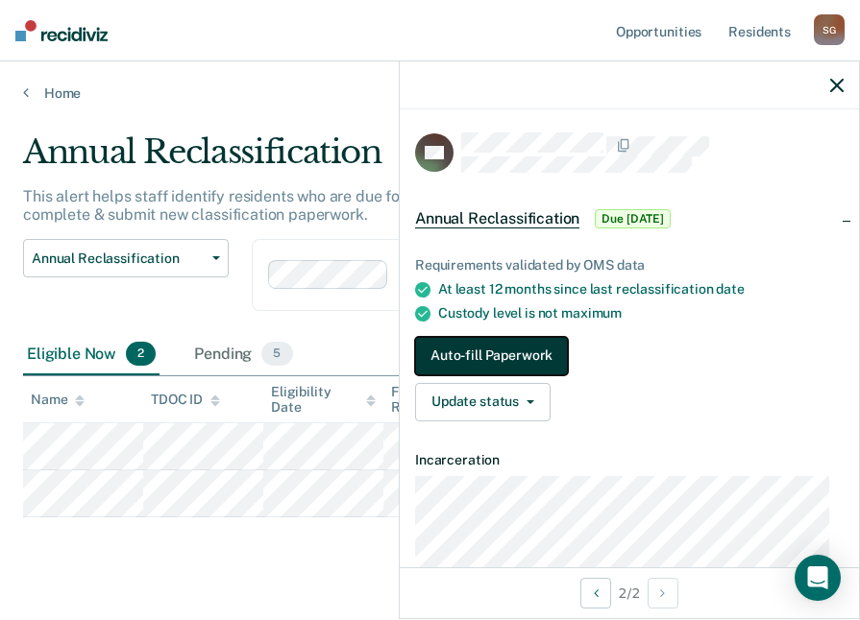
click at [537, 352] on button "Auto-fill Paperwork" at bounding box center [491, 356] width 153 height 38
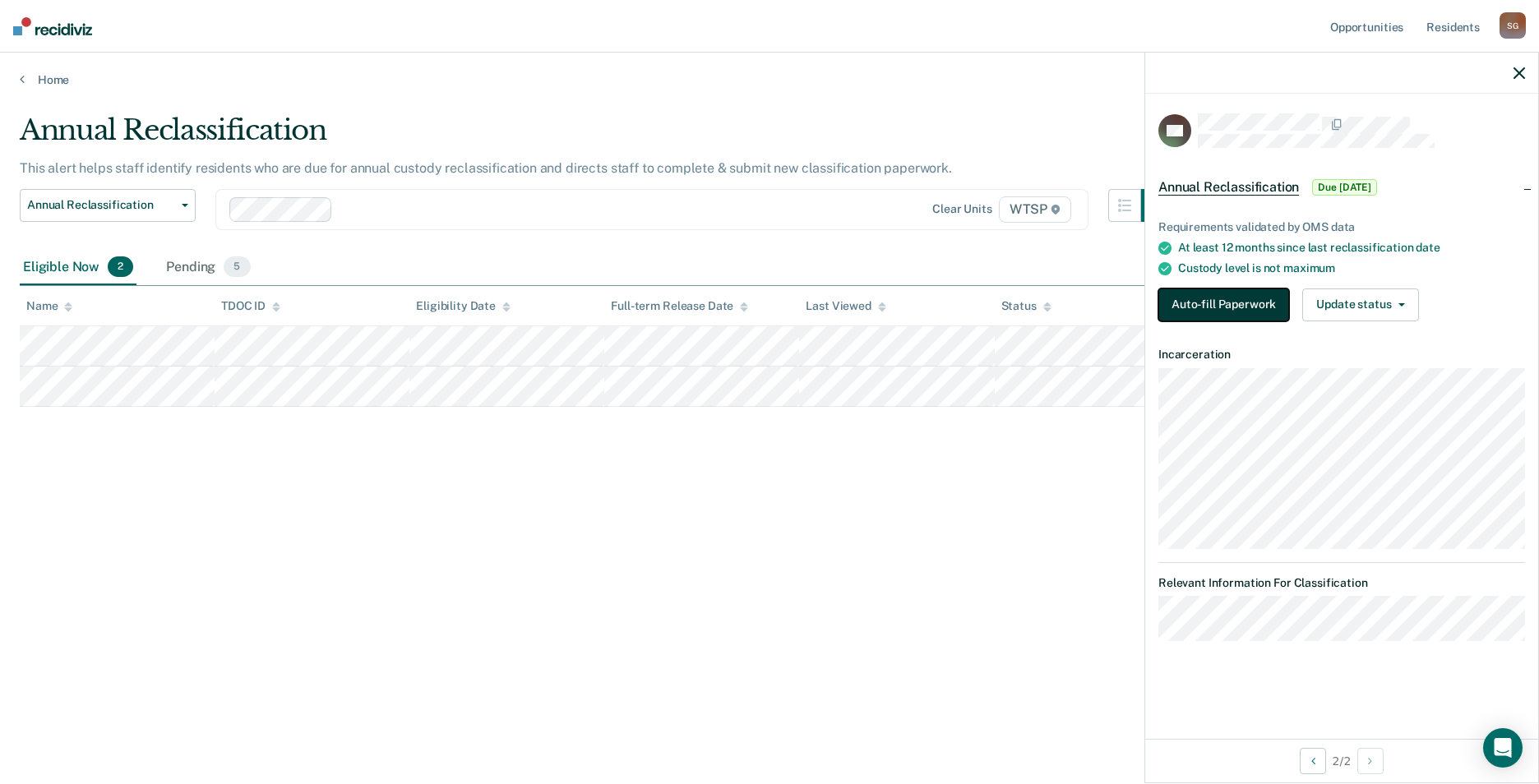
click at [747, 300] on button "Auto-fill Paperwork" at bounding box center [1223, 305] width 131 height 33
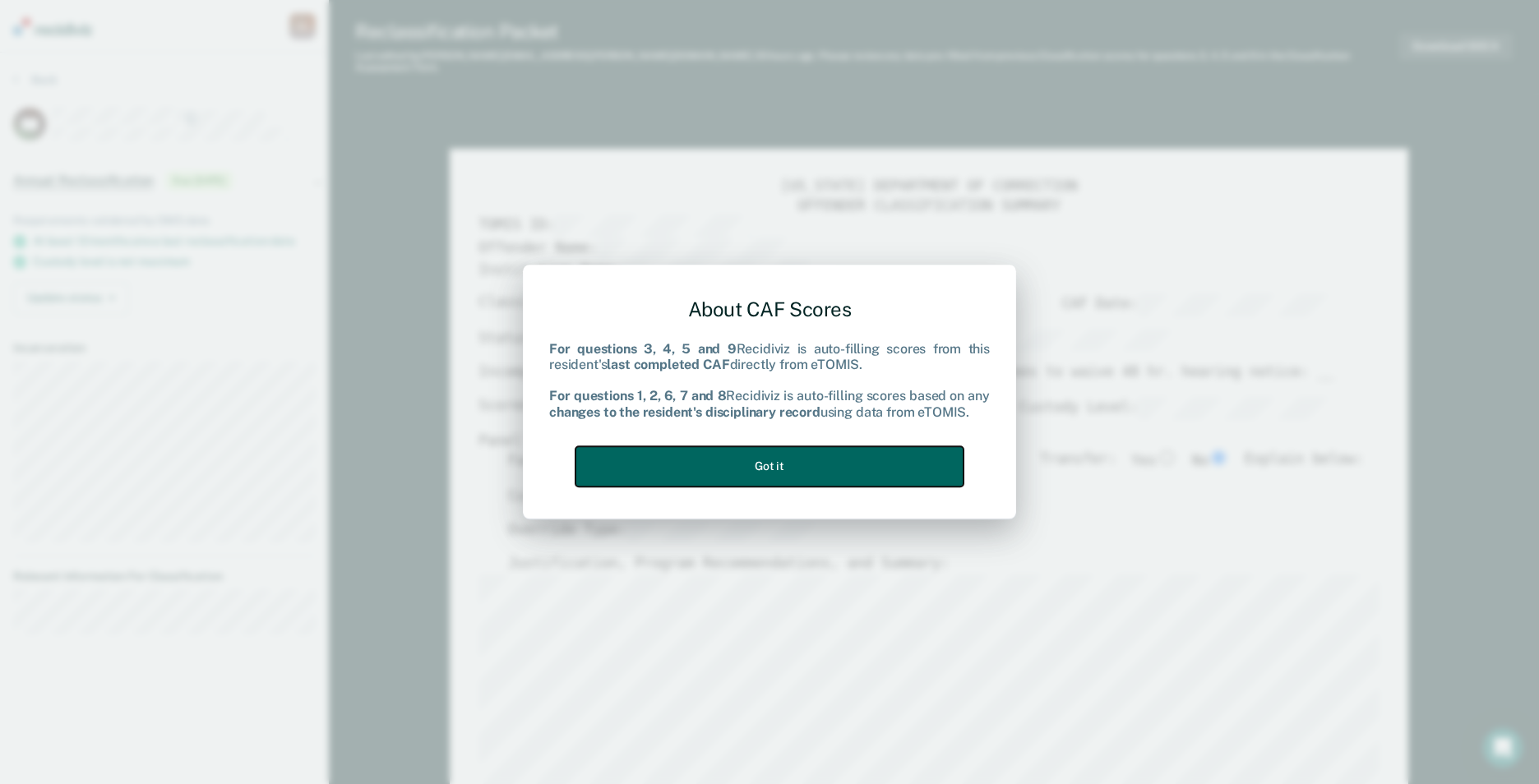
click at [747, 461] on button "Got it" at bounding box center [769, 466] width 388 height 40
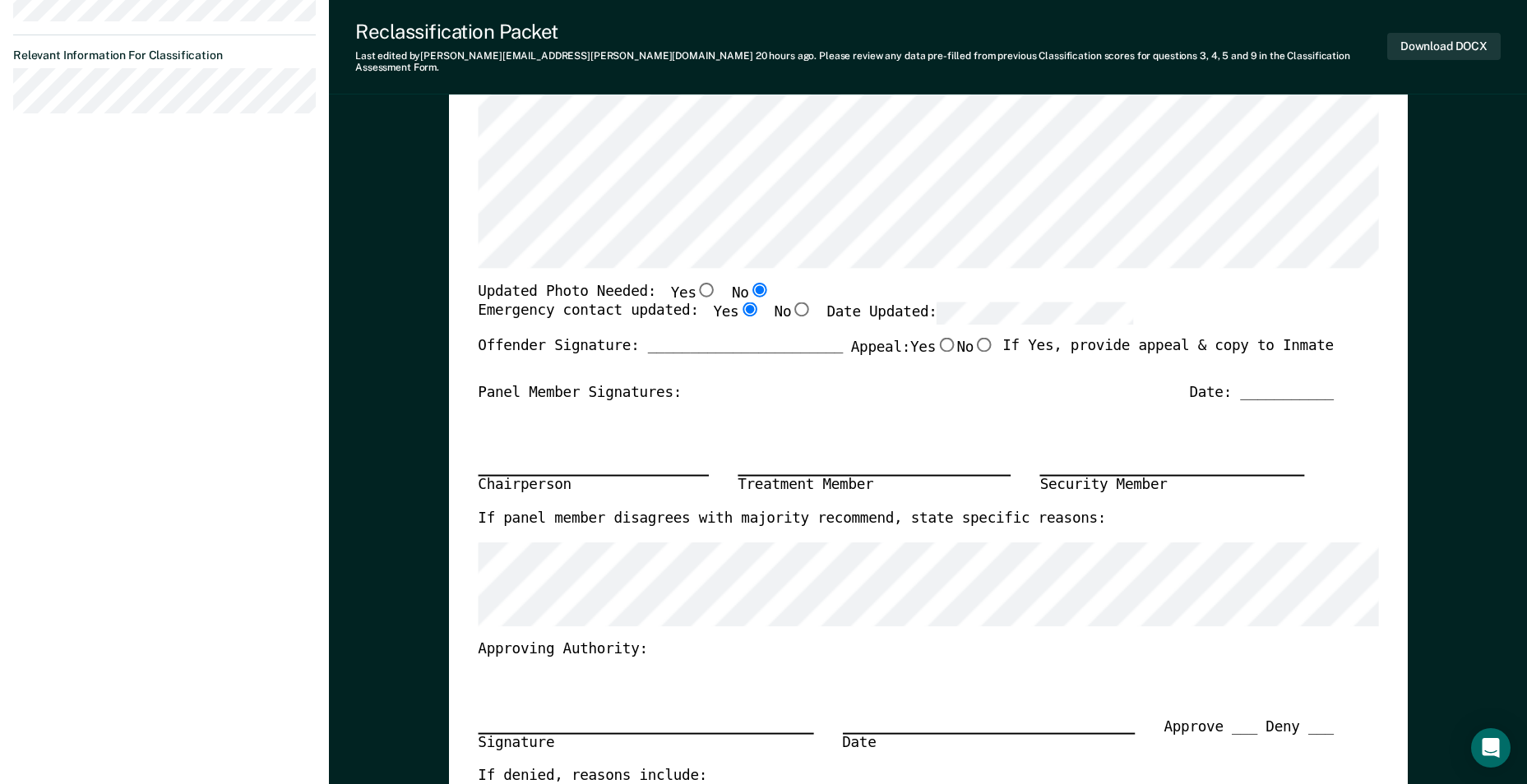
scroll to position [493, 0]
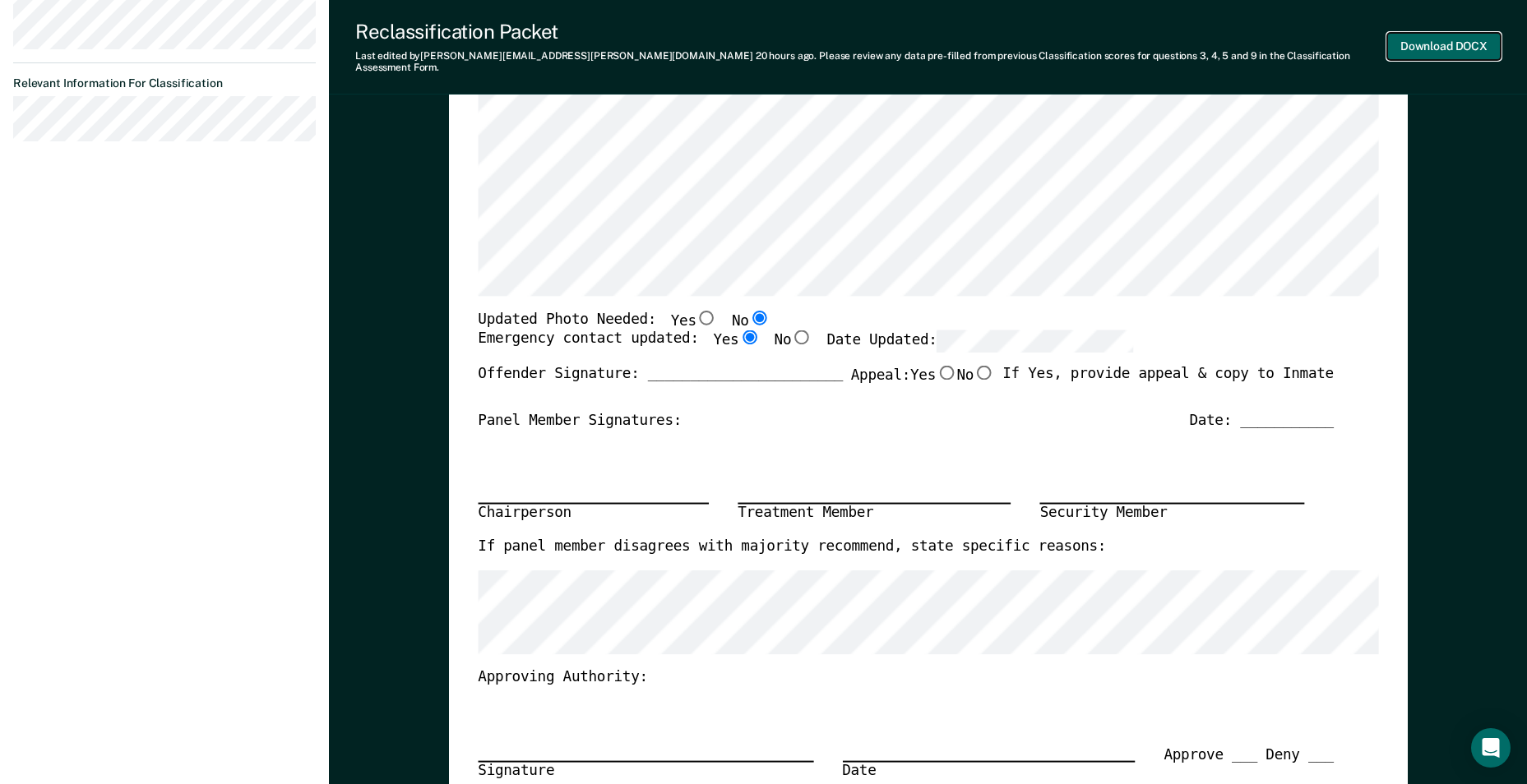
click at [748, 40] on button "Download DOCX" at bounding box center [1444, 46] width 114 height 27
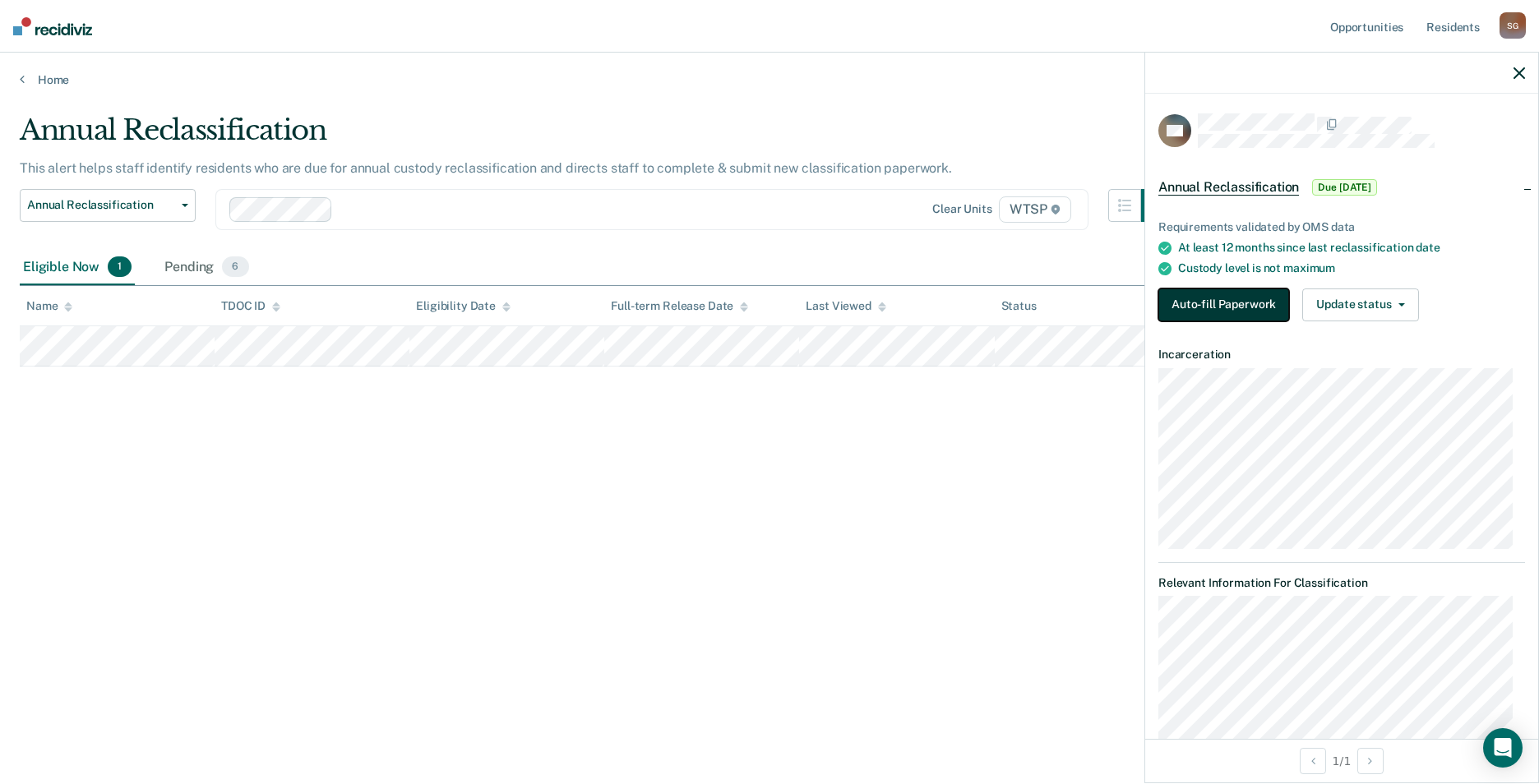
click at [747, 307] on button "Auto-fill Paperwork" at bounding box center [1223, 305] width 131 height 33
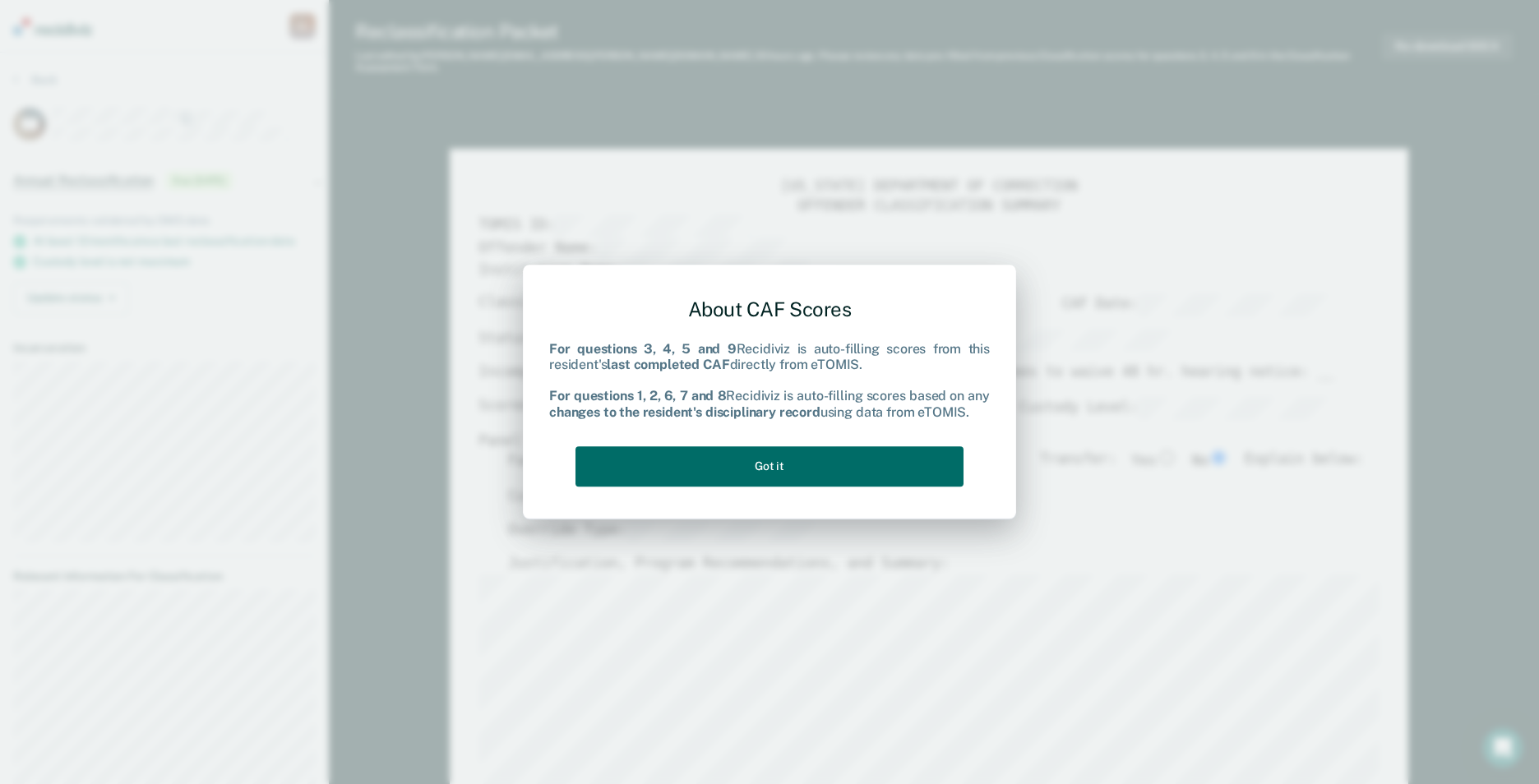
type textarea "x"
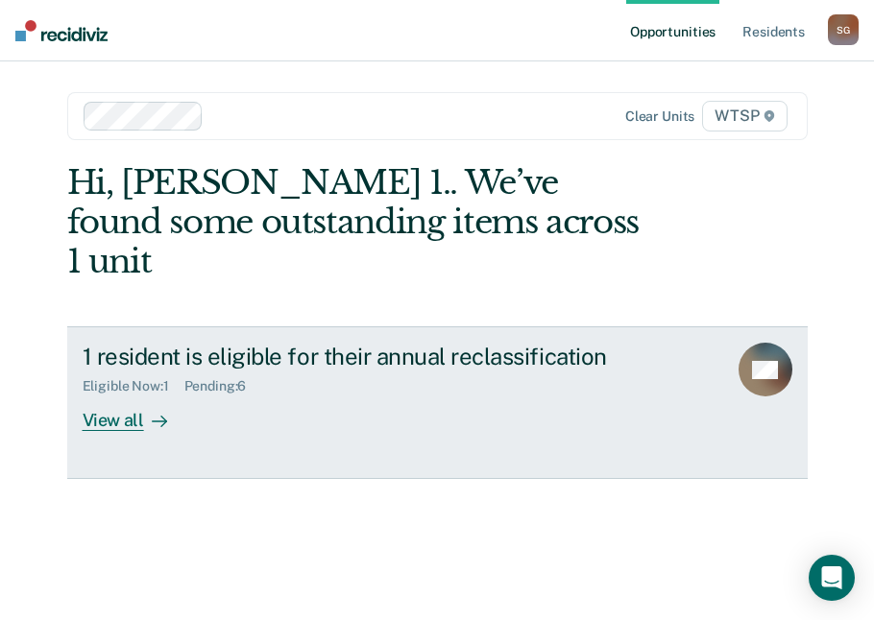
click at [100, 395] on div "View all" at bounding box center [137, 413] width 108 height 37
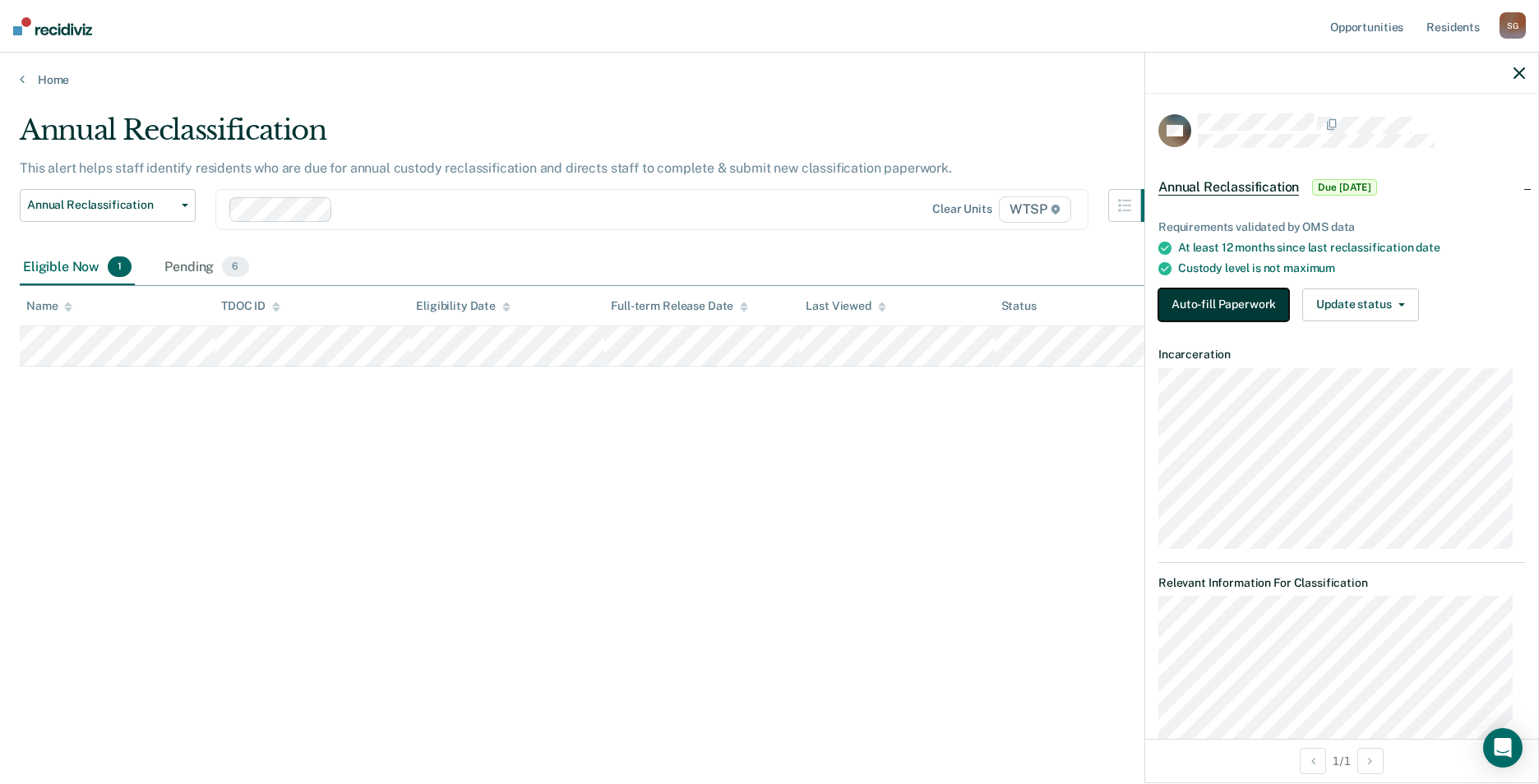
click at [747, 301] on button "Auto-fill Paperwork" at bounding box center [1223, 305] width 131 height 33
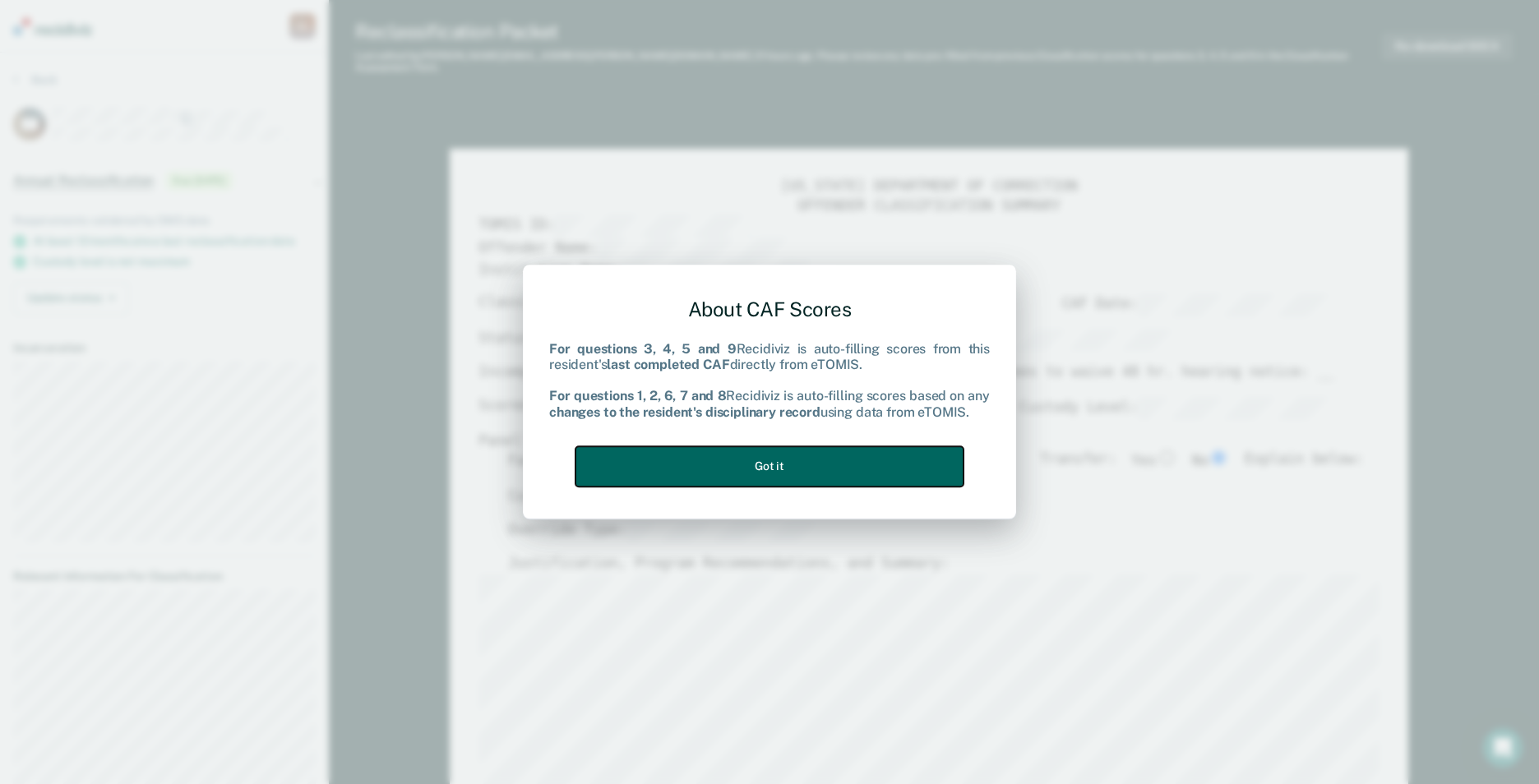
click at [747, 465] on button "Got it" at bounding box center [769, 466] width 388 height 40
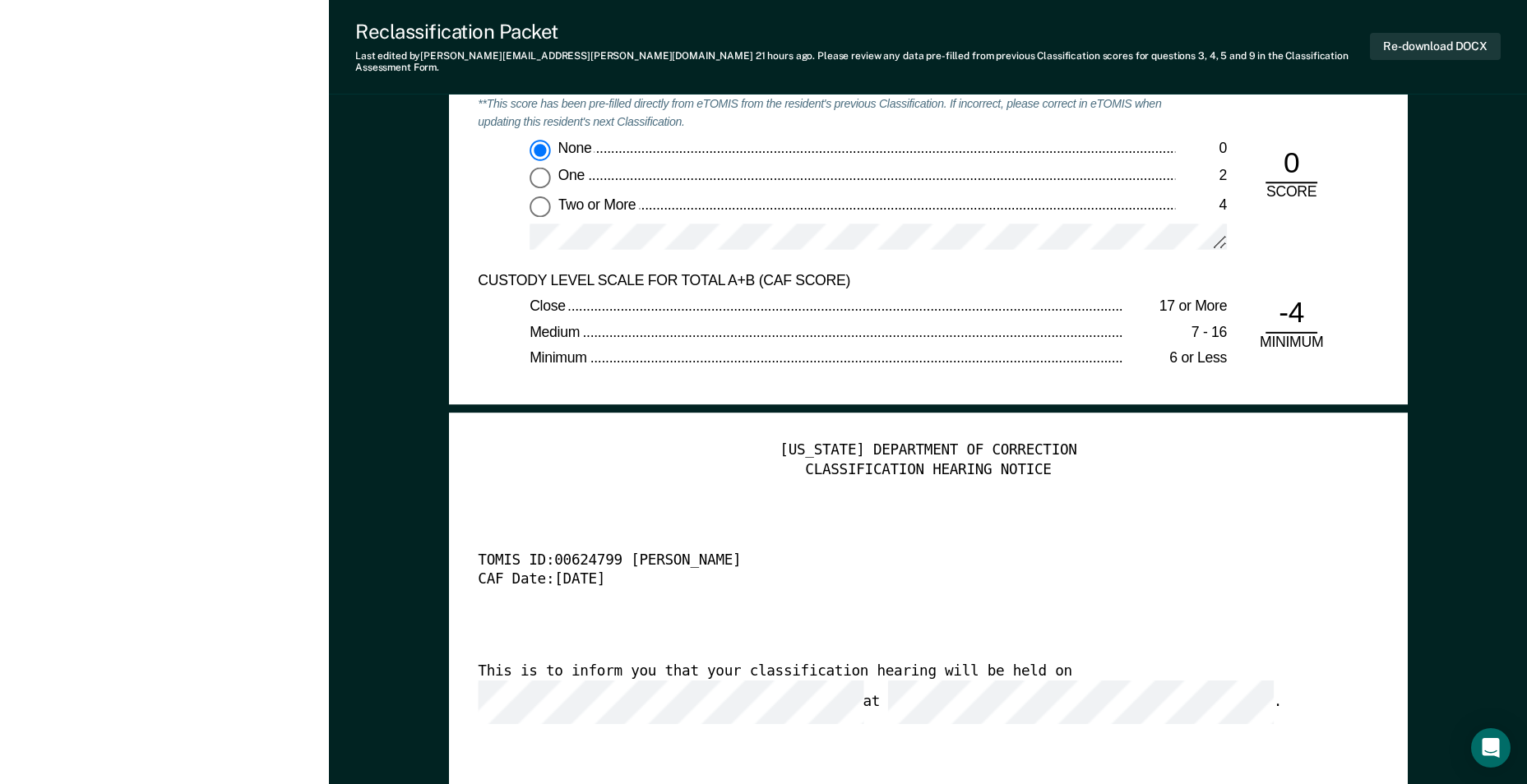
scroll to position [3535, 0]
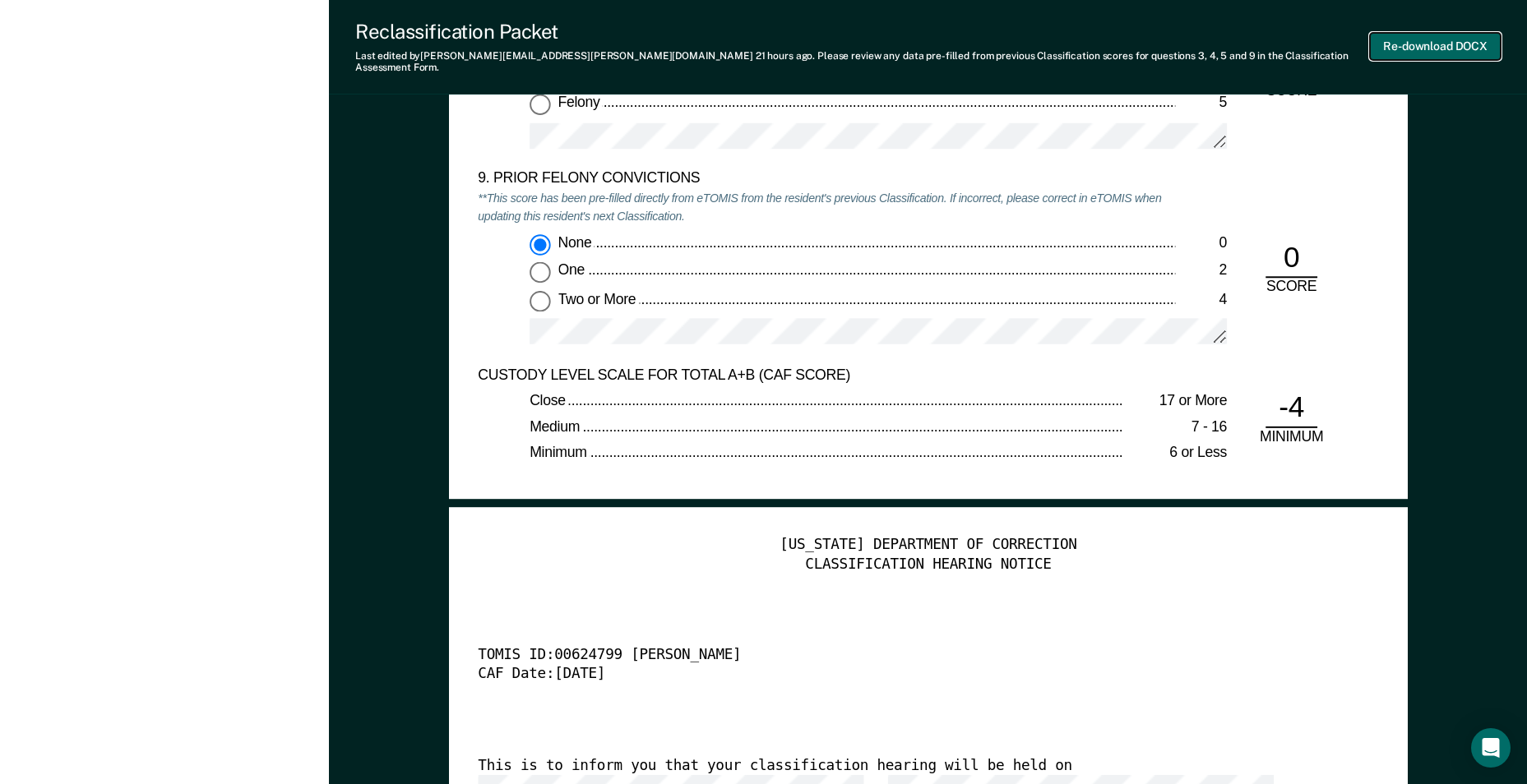
click at [748, 33] on button "Re-download DOCX" at bounding box center [1435, 46] width 131 height 27
type textarea "x"
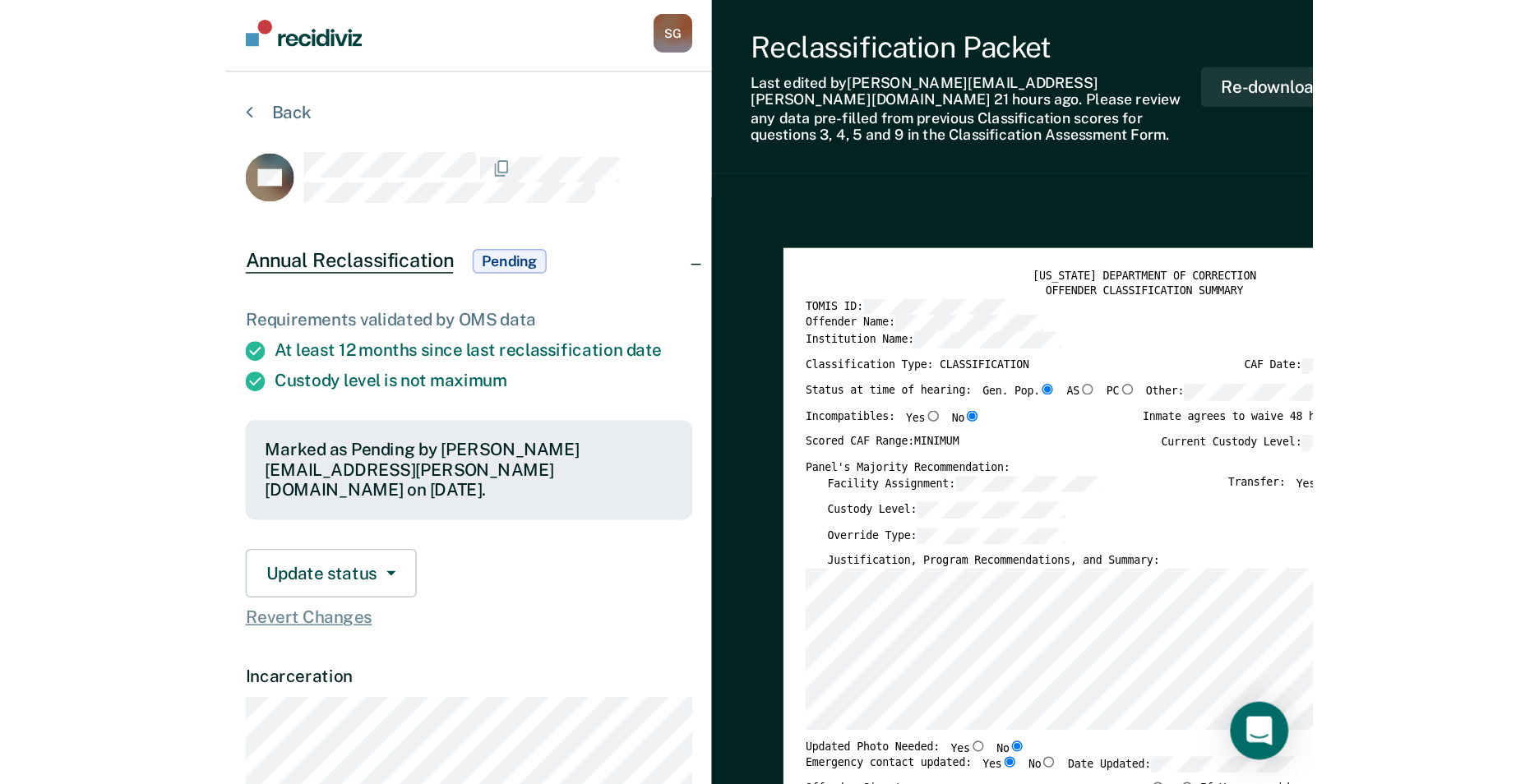
scroll to position [0, 0]
